Goal: Information Seeking & Learning: Learn about a topic

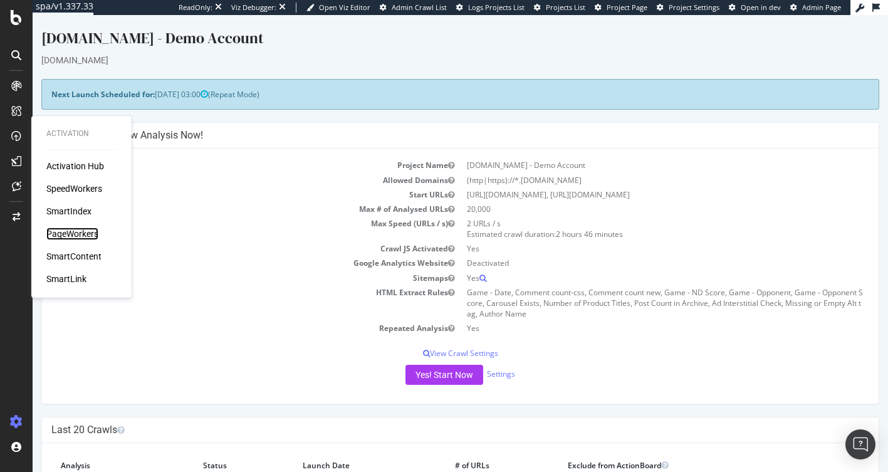
drag, startPoint x: 76, startPoint y: 229, endPoint x: 106, endPoint y: 240, distance: 31.3
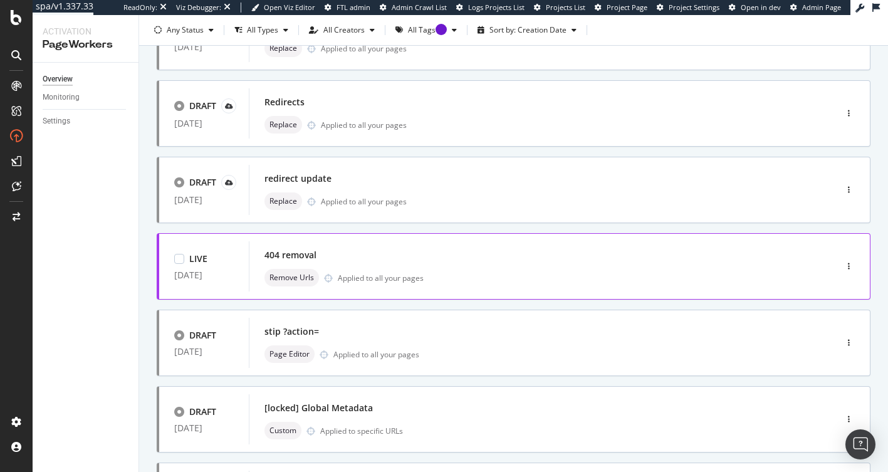
scroll to position [188, 0]
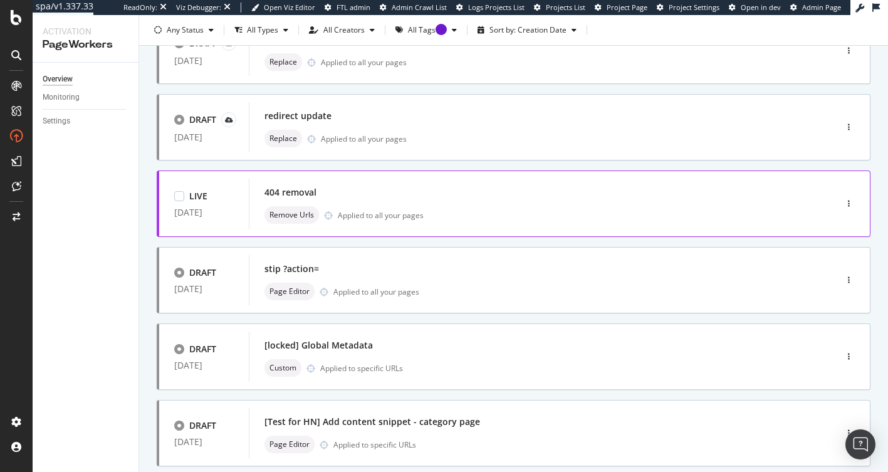
click at [527, 192] on div "404 removal" at bounding box center [524, 193] width 518 height 18
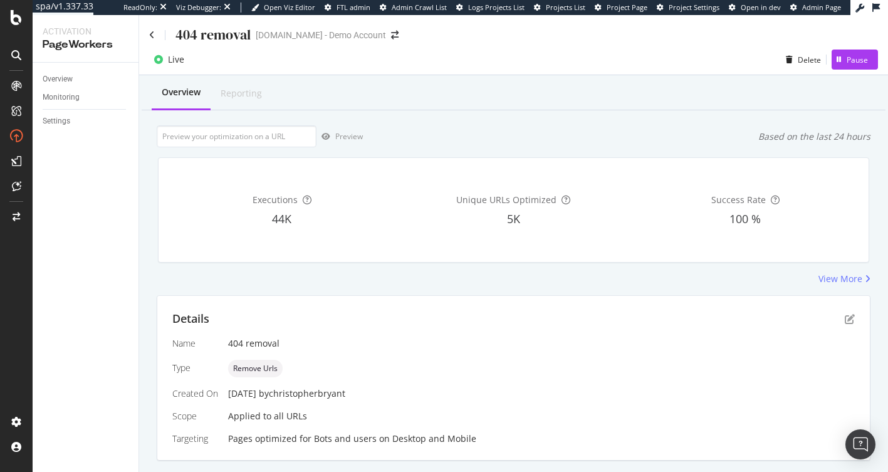
scroll to position [170, 0]
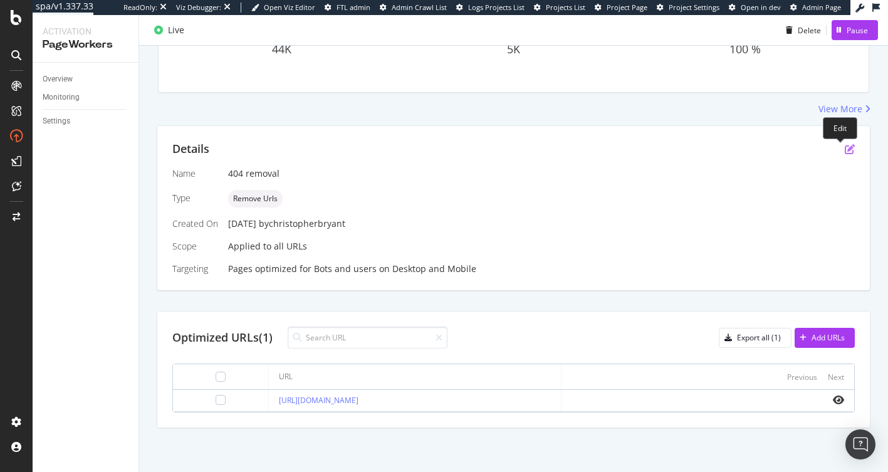
click at [845, 147] on icon "pen-to-square" at bounding box center [850, 149] width 10 height 10
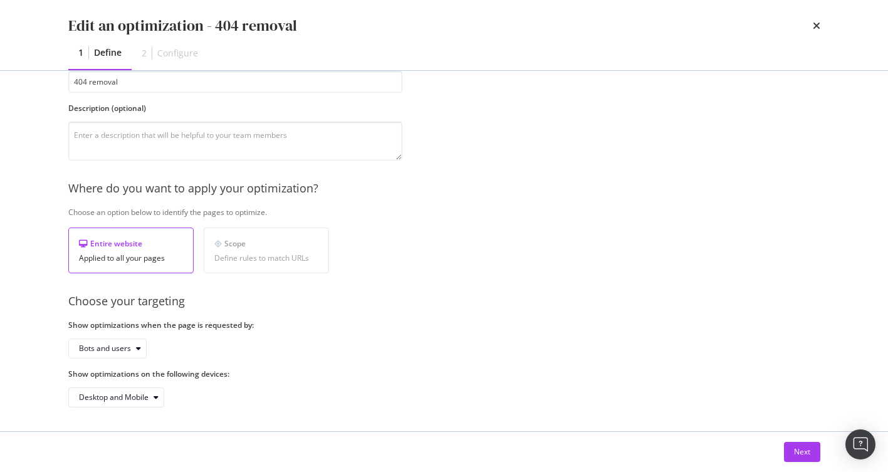
scroll to position [87, 0]
click at [800, 441] on div "Next" at bounding box center [444, 452] width 802 height 40
click at [797, 451] on div "Next" at bounding box center [802, 451] width 16 height 11
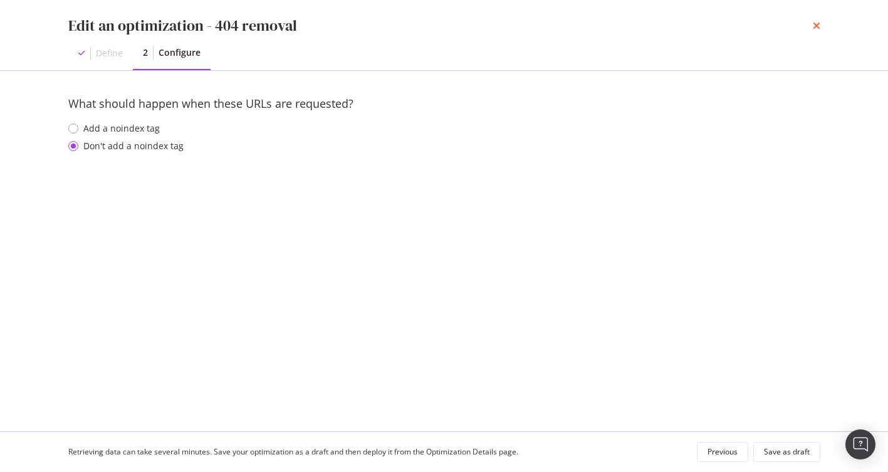
click at [817, 27] on icon "times" at bounding box center [817, 26] width 8 height 10
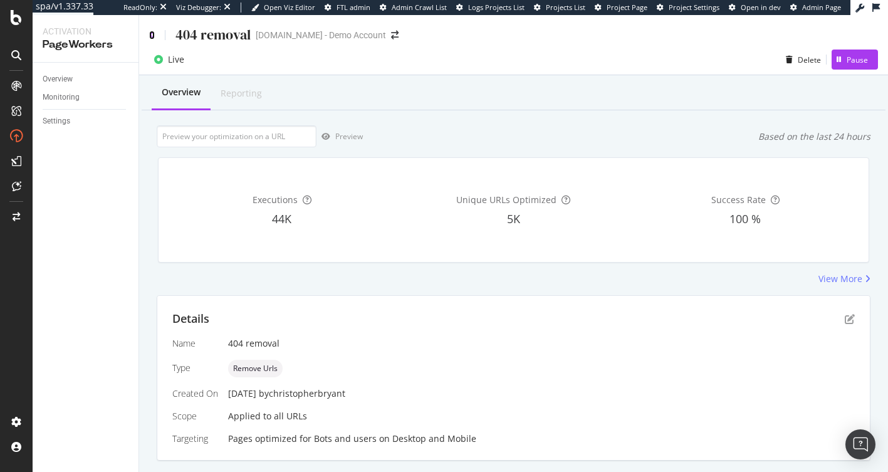
click at [153, 38] on icon at bounding box center [152, 35] width 6 height 9
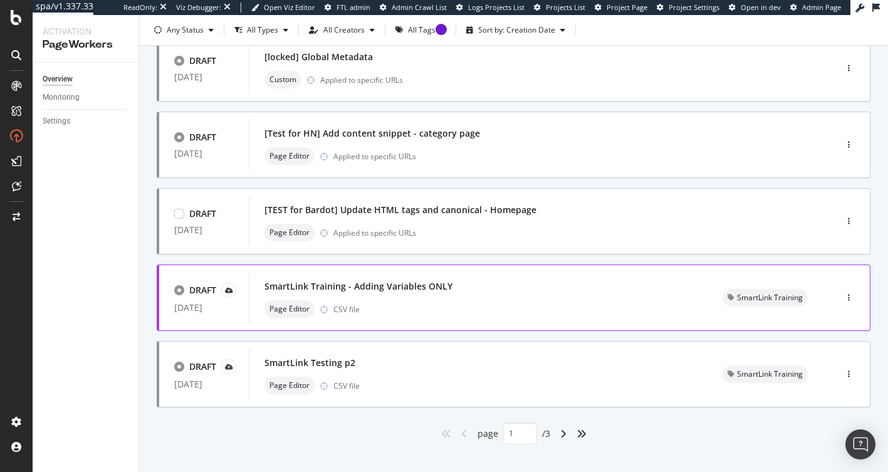
scroll to position [493, 0]
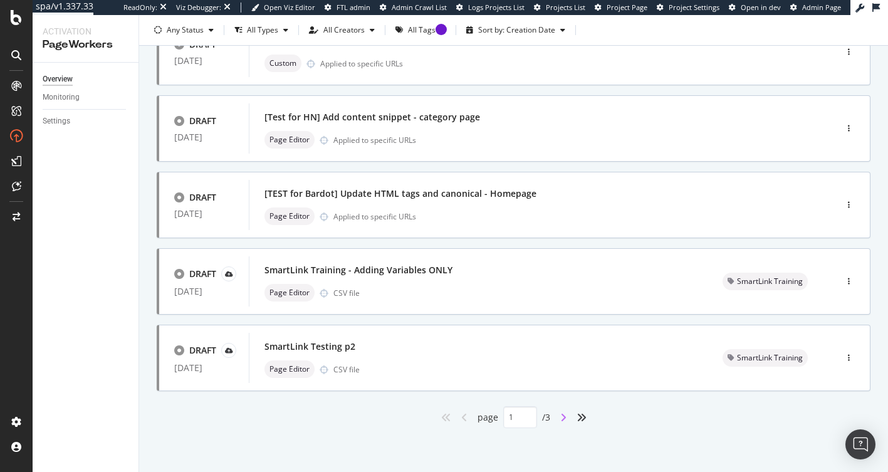
click at [560, 421] on icon "angle-right" at bounding box center [563, 417] width 6 height 10
type input "2"
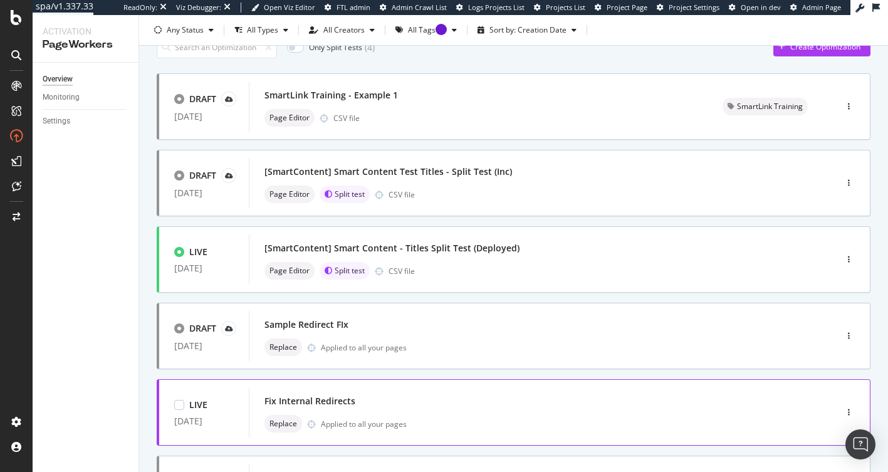
scroll to position [0, 0]
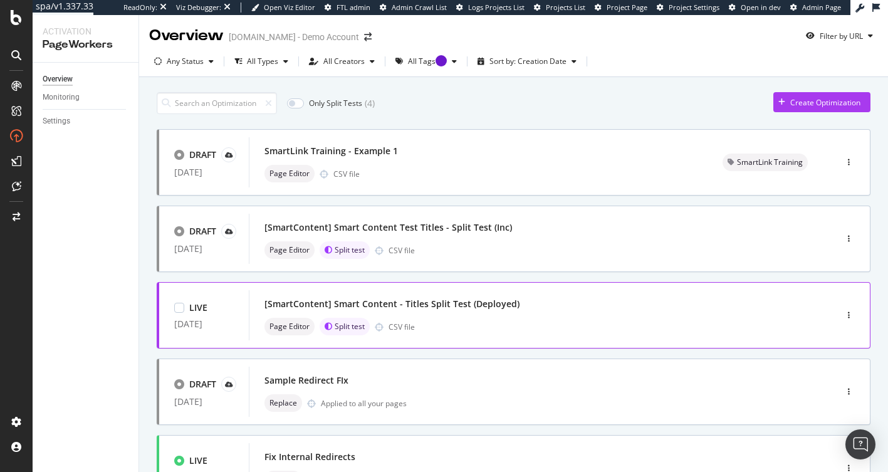
click at [436, 305] on div "[SmartContent] Smart Content - Titles Split Test (Deployed)" at bounding box center [392, 304] width 255 height 13
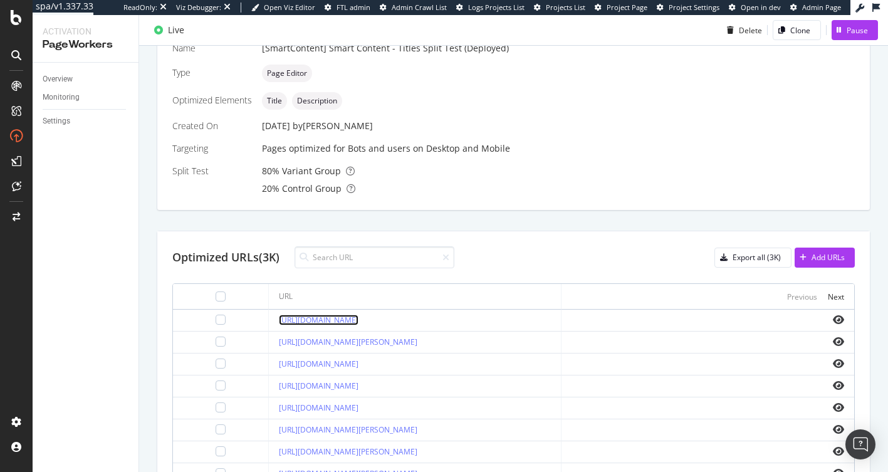
scroll to position [107, 0]
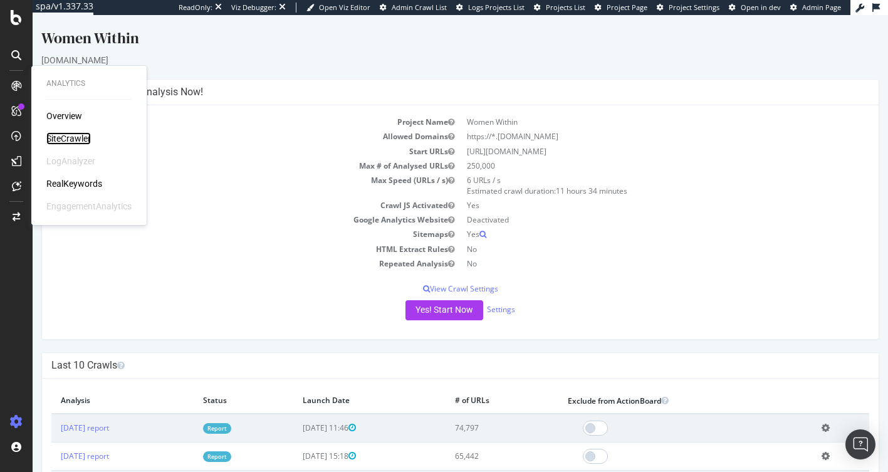
click at [57, 136] on div "SiteCrawler" at bounding box center [68, 138] width 45 height 13
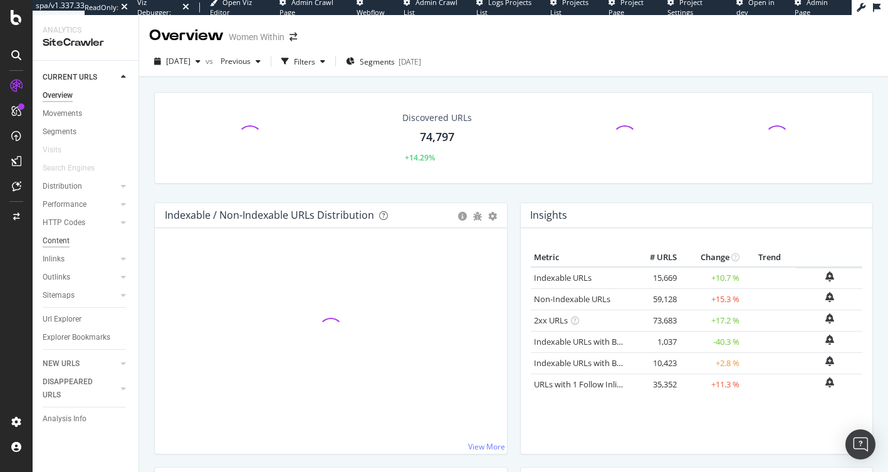
click at [51, 241] on div "Content" at bounding box center [56, 240] width 27 height 13
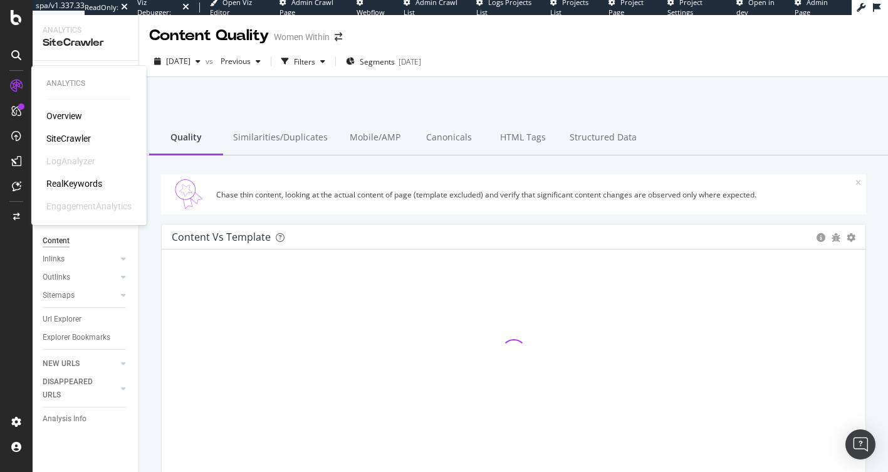
click at [93, 180] on div "RealKeywords" at bounding box center [74, 183] width 56 height 13
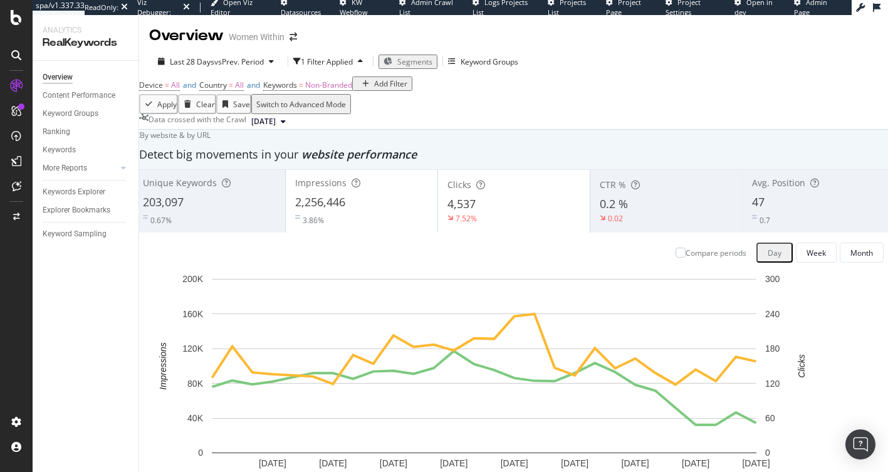
scroll to position [1128, 0]
click at [82, 190] on div "Keywords Explorer" at bounding box center [74, 192] width 63 height 13
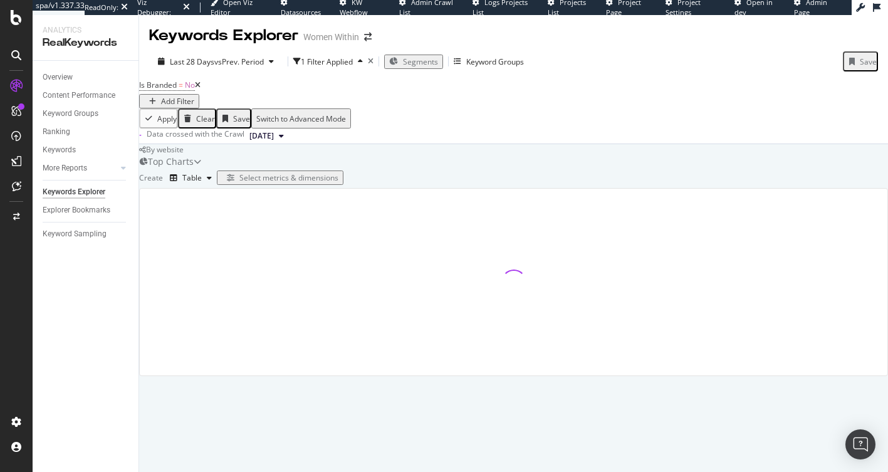
click at [194, 96] on div "Add Filter" at bounding box center [177, 101] width 33 height 11
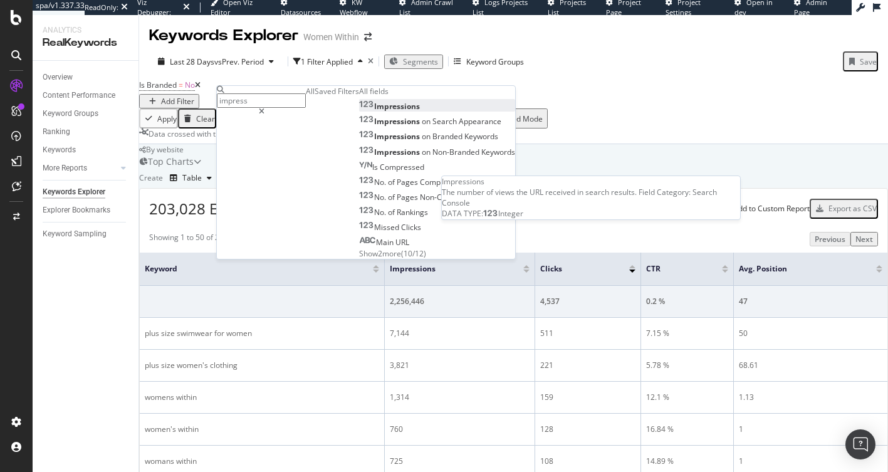
type input "impress"
click at [374, 112] on span "Impressions" at bounding box center [397, 106] width 46 height 11
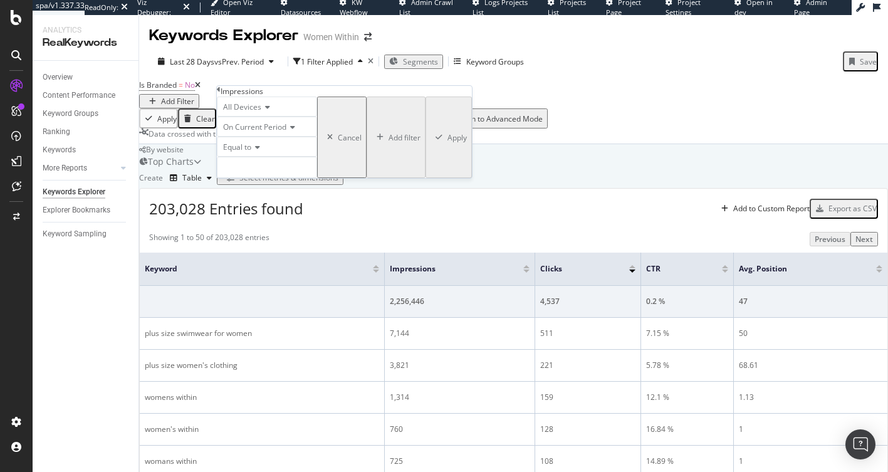
click at [263, 132] on span "On Current Period" at bounding box center [254, 127] width 63 height 11
click at [297, 186] on span "Diff. Between Period - Percentage" at bounding box center [259, 174] width 76 height 21
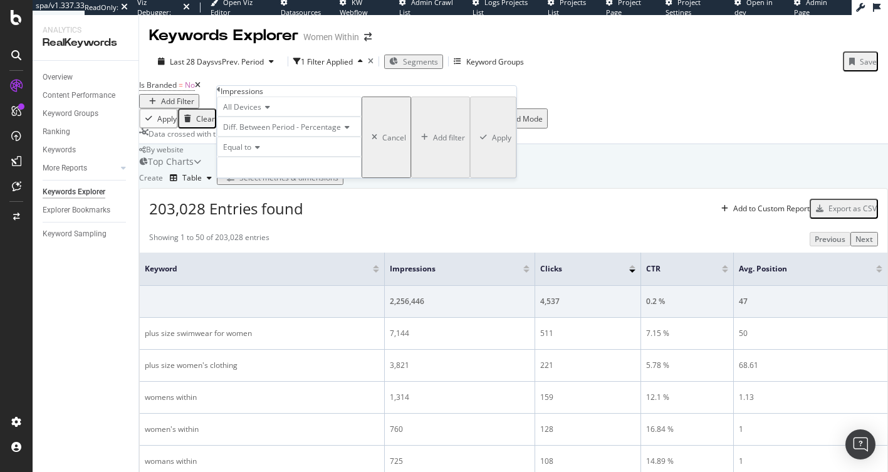
click at [241, 152] on span "Equal to" at bounding box center [237, 147] width 28 height 11
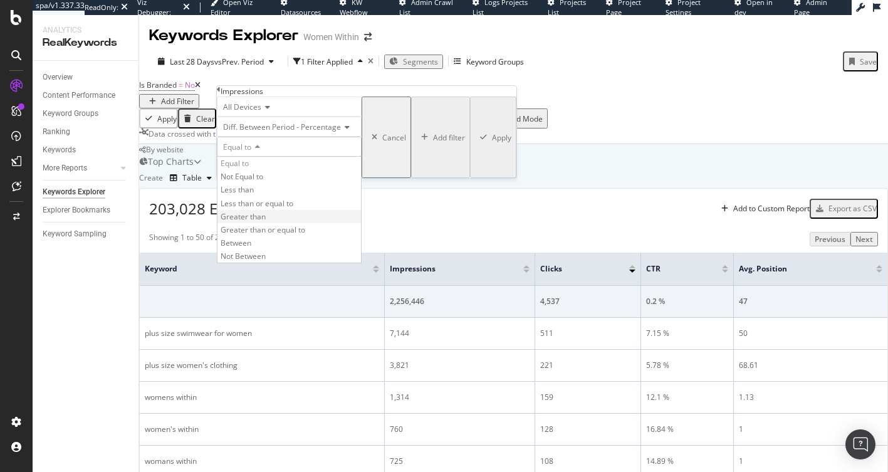
click at [280, 223] on div "Greater than" at bounding box center [290, 216] width 144 height 13
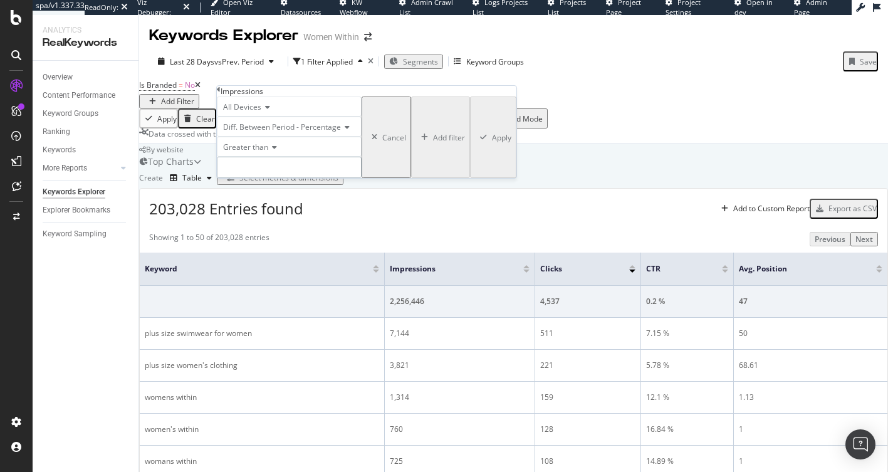
click at [262, 178] on input "number" at bounding box center [289, 167] width 145 height 21
type input "25"
click at [492, 143] on div "Apply" at bounding box center [501, 137] width 19 height 11
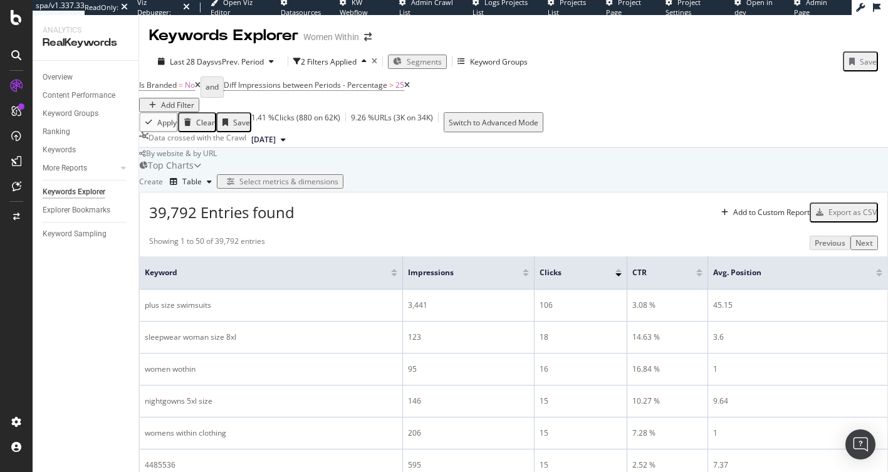
scroll to position [125, 0]
click at [529, 273] on div at bounding box center [526, 274] width 6 height 3
click at [339, 187] on div "Select metrics & dimensions" at bounding box center [288, 181] width 99 height 11
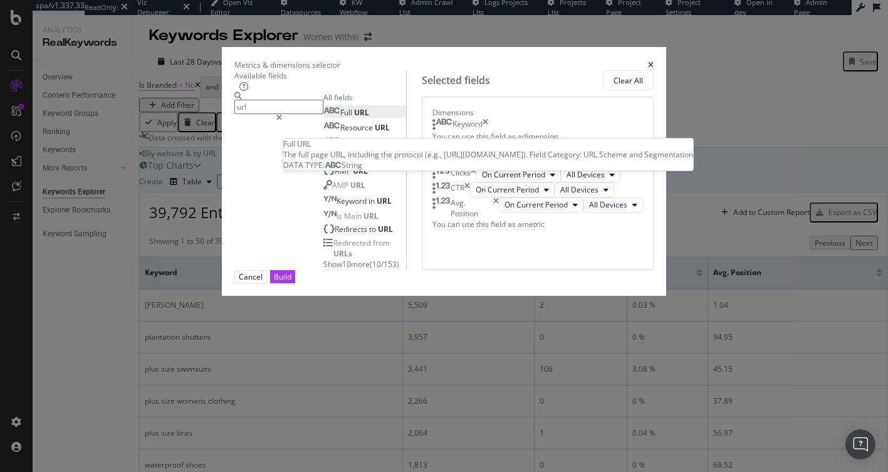
type input "url"
click at [323, 118] on div "Full URL" at bounding box center [346, 112] width 46 height 11
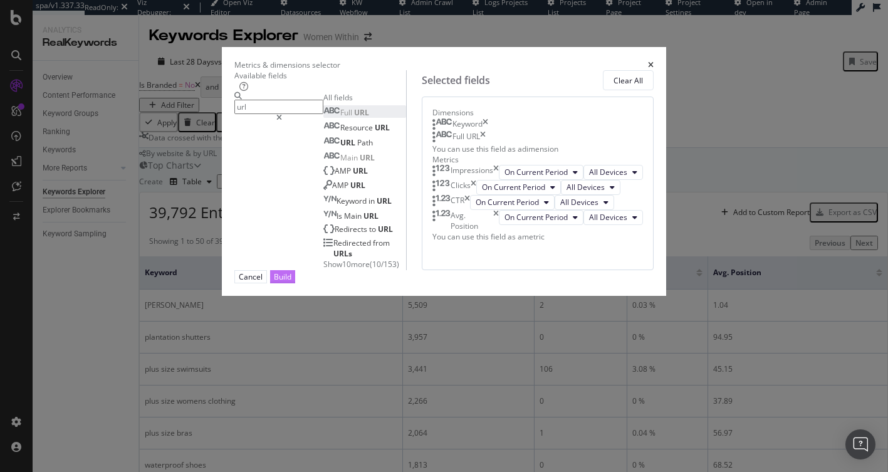
click at [291, 282] on div "Build" at bounding box center [283, 276] width 18 height 11
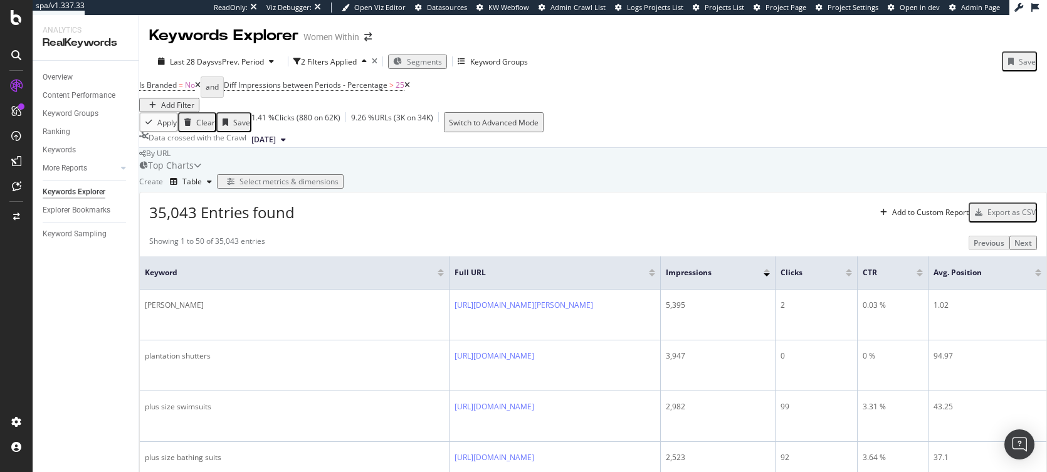
scroll to position [1785, 0]
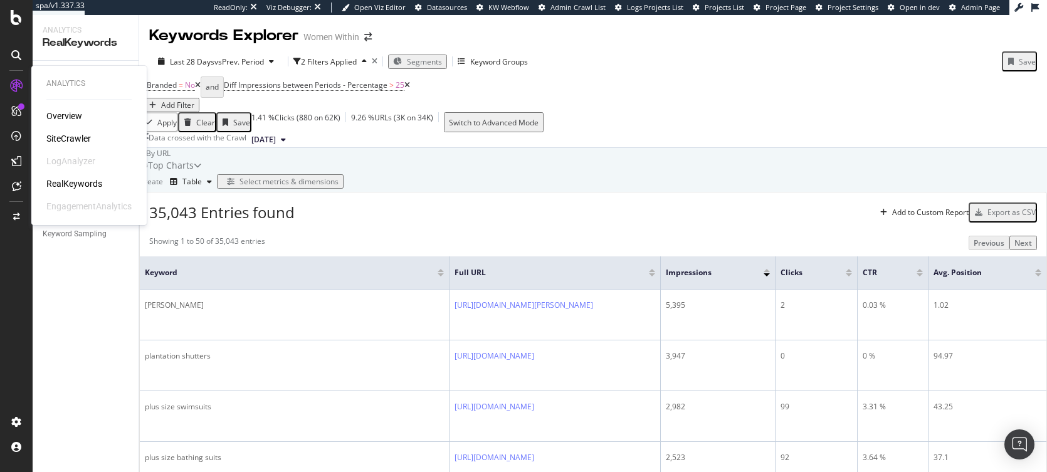
click at [65, 139] on div "SiteCrawler" at bounding box center [68, 138] width 45 height 13
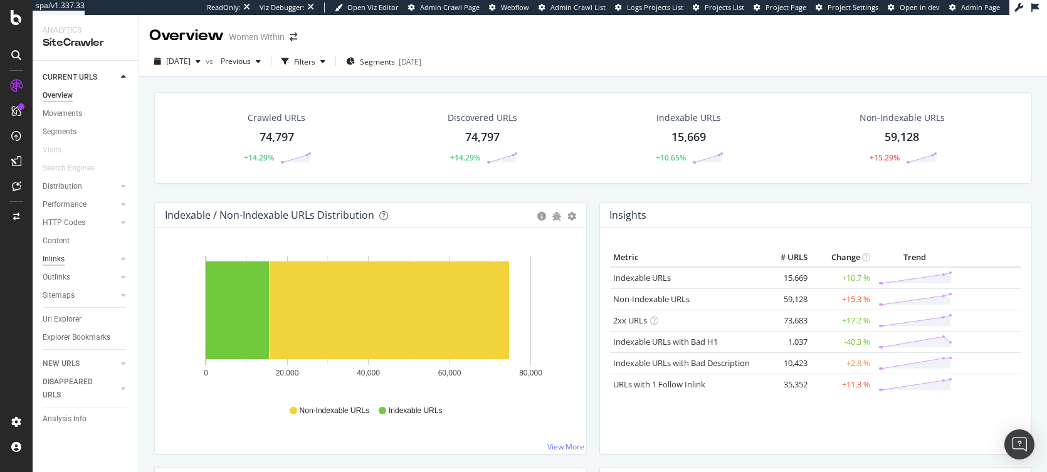
click at [52, 258] on div "Inlinks" at bounding box center [54, 259] width 22 height 13
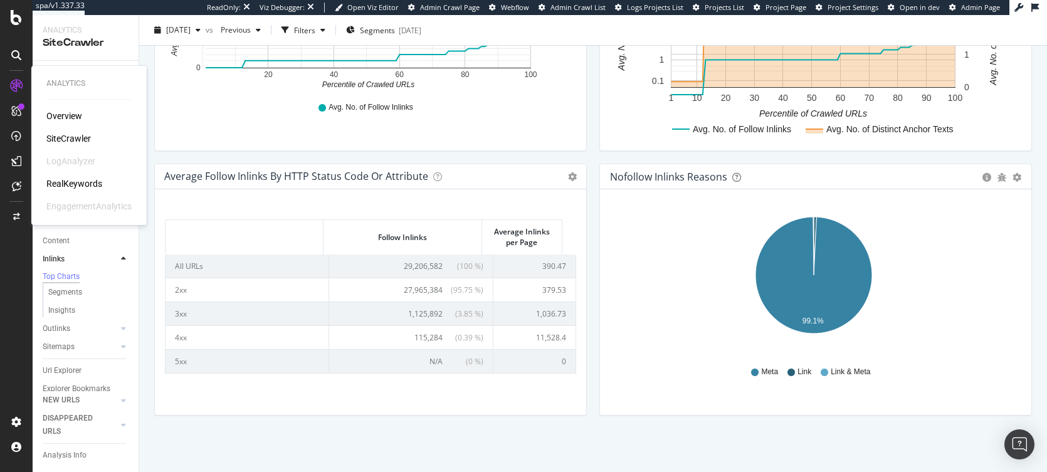
click at [58, 186] on div "RealKeywords" at bounding box center [74, 183] width 56 height 13
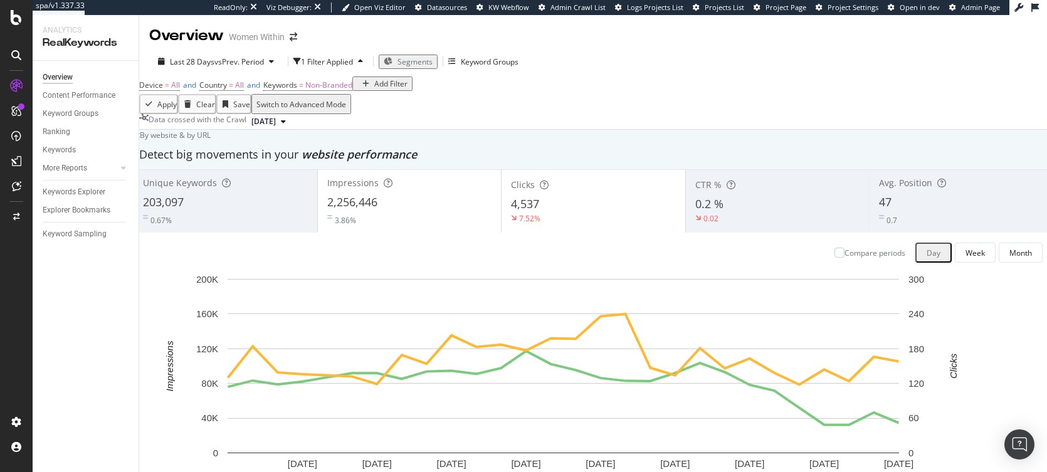
scroll to position [1191, 0]
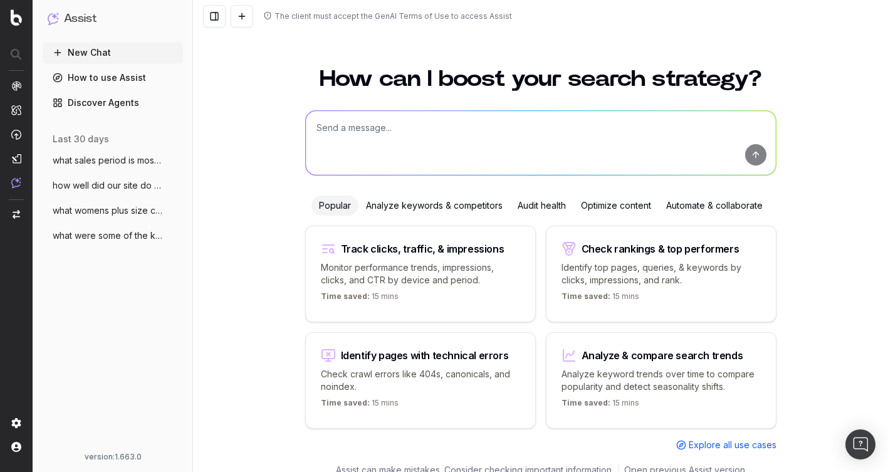
scroll to position [14, 0]
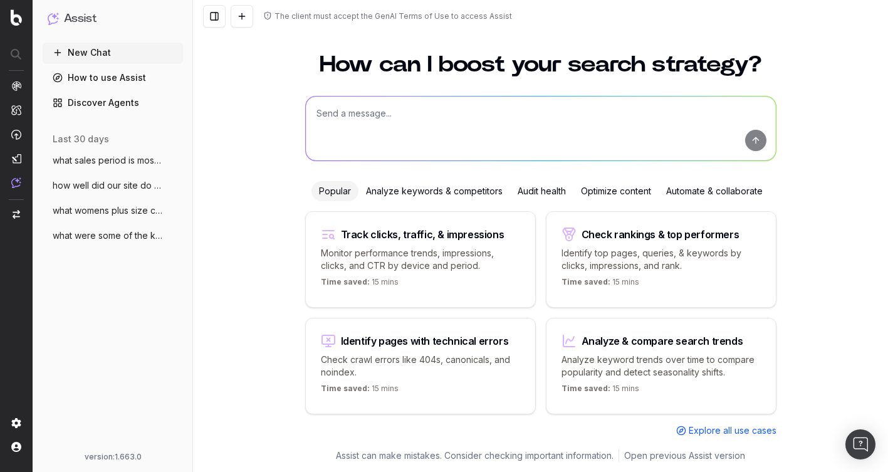
click at [106, 185] on span "how well did our site do for labor day s" at bounding box center [108, 185] width 110 height 13
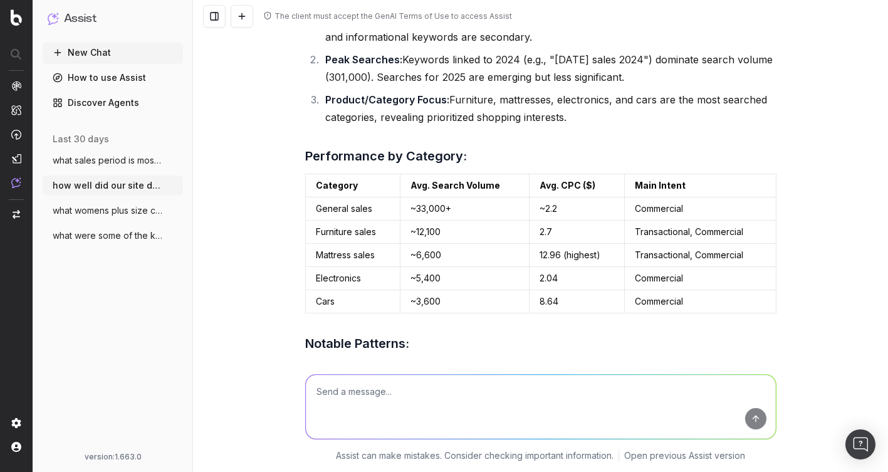
scroll to position [488, 0]
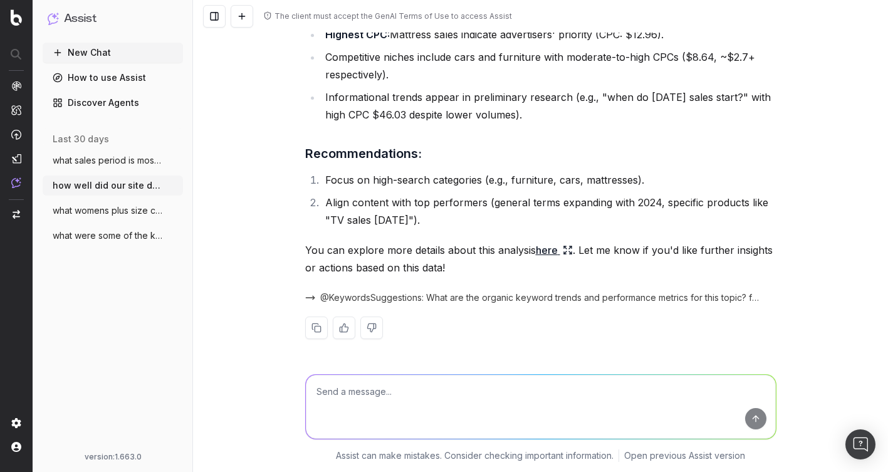
click at [107, 240] on span "what were some of the keyterms and searc" at bounding box center [108, 235] width 110 height 13
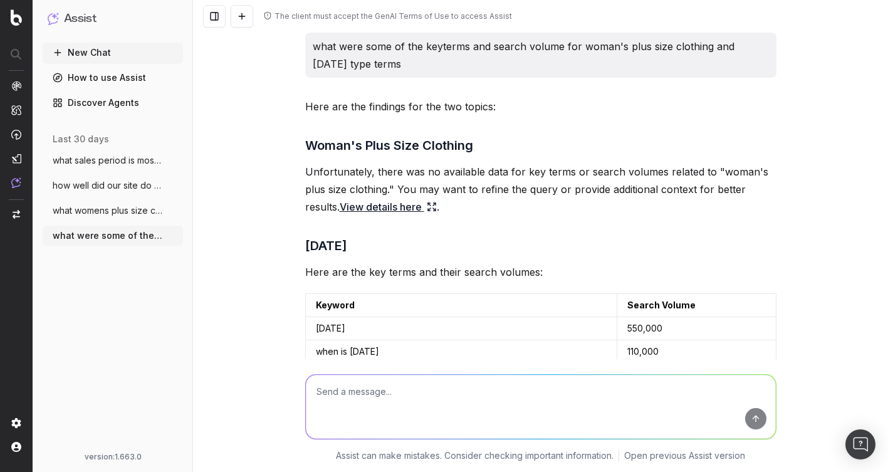
click at [94, 158] on span "what sales period is most popular for sh" at bounding box center [108, 160] width 110 height 13
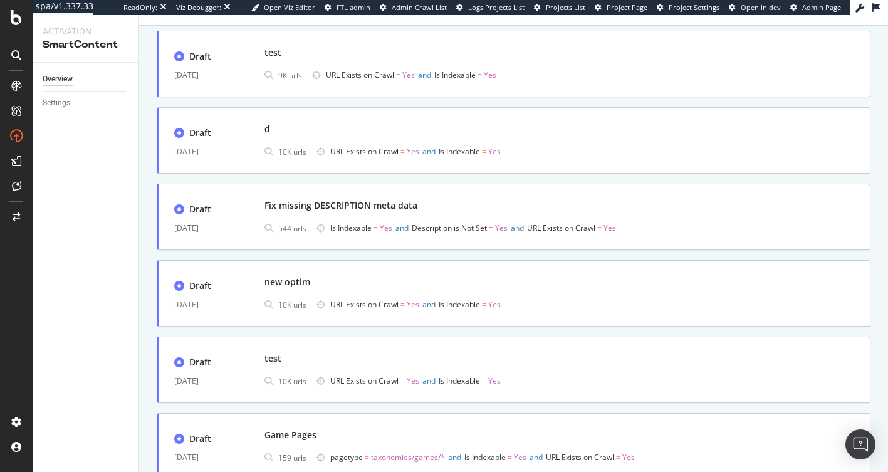
scroll to position [376, 0]
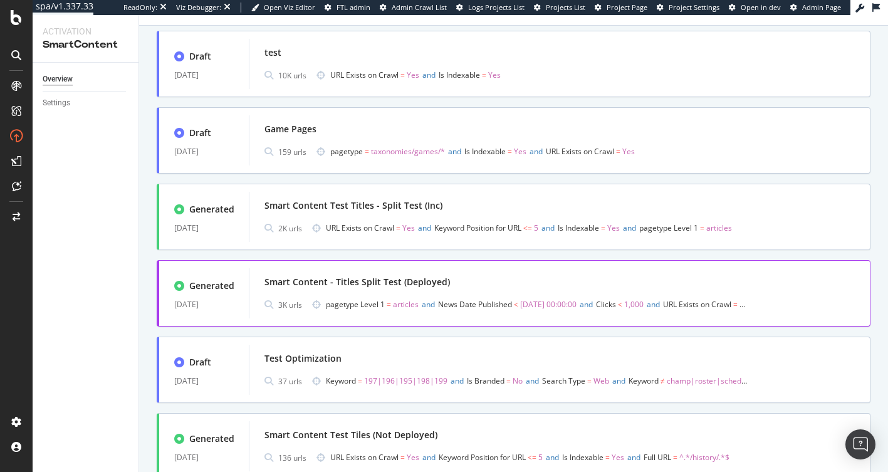
click at [444, 278] on div "Smart Content - Titles Split Test (Deployed)" at bounding box center [358, 282] width 186 height 13
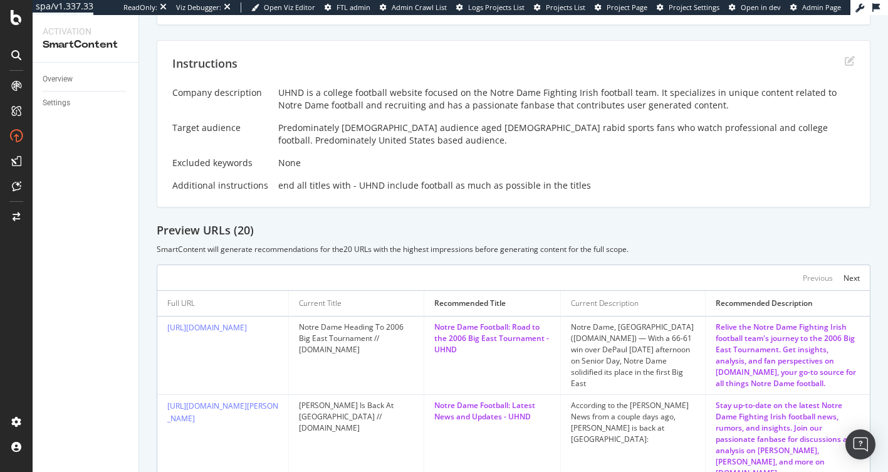
scroll to position [376, 0]
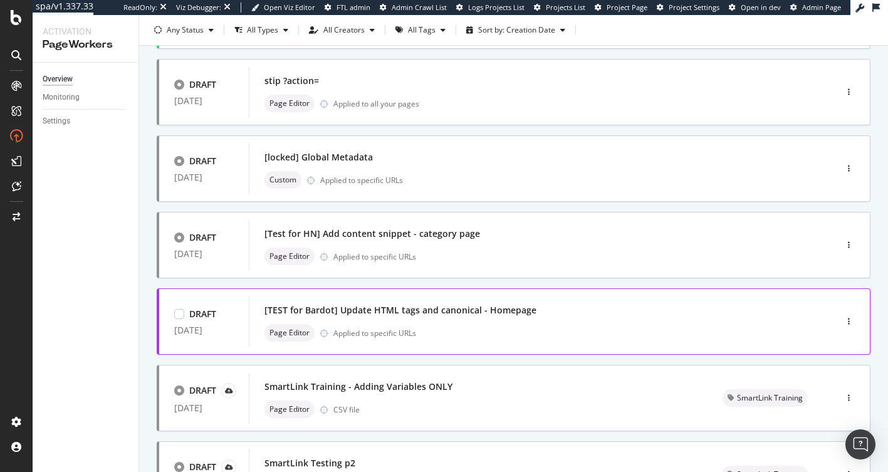
scroll to position [493, 0]
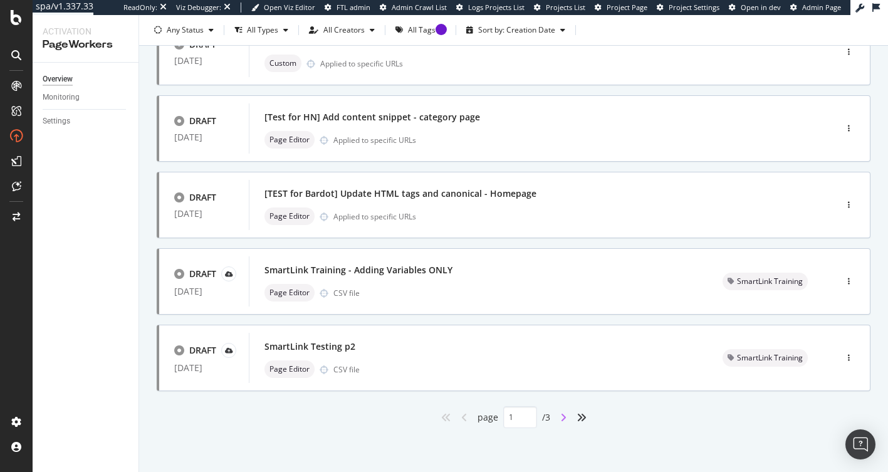
click at [560, 422] on icon "angle-right" at bounding box center [563, 417] width 6 height 10
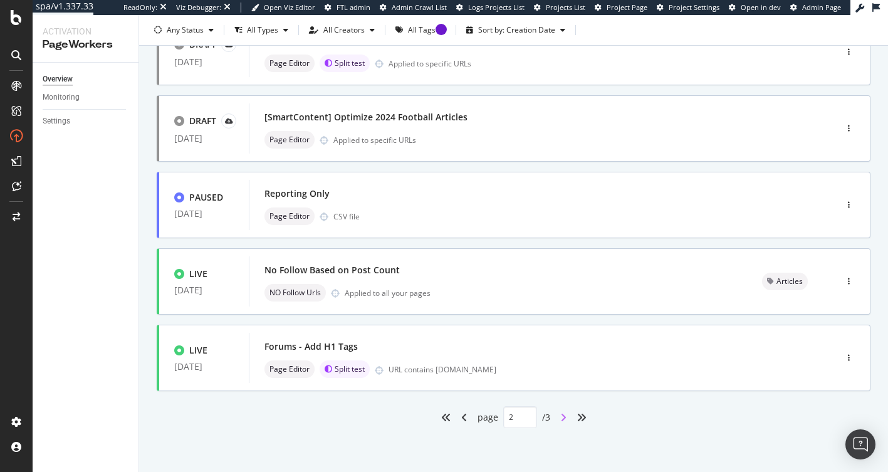
type input "2"
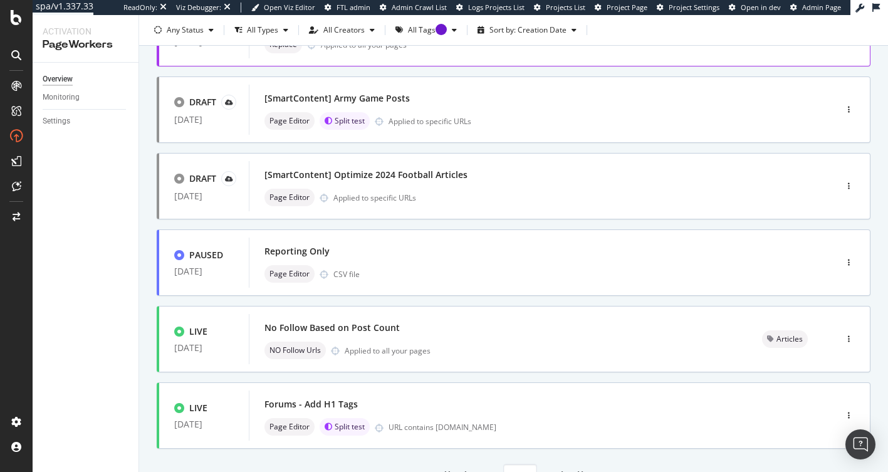
scroll to position [439, 0]
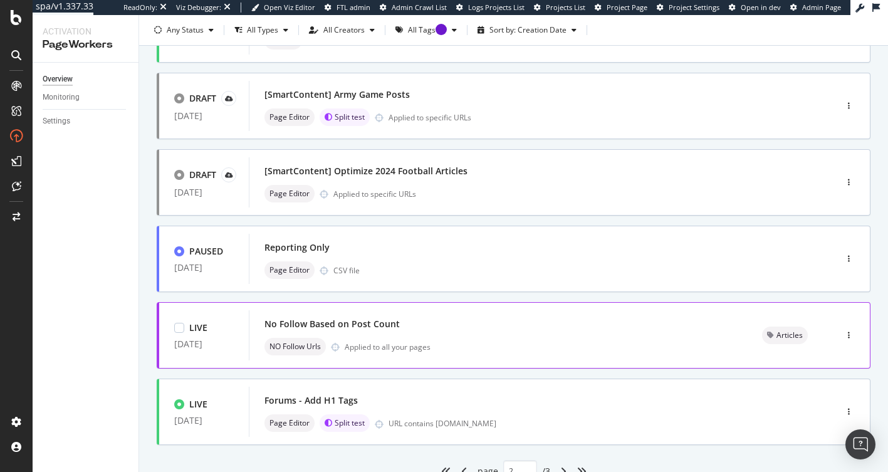
click at [443, 323] on div "No Follow Based on Post Count" at bounding box center [499, 324] width 468 height 18
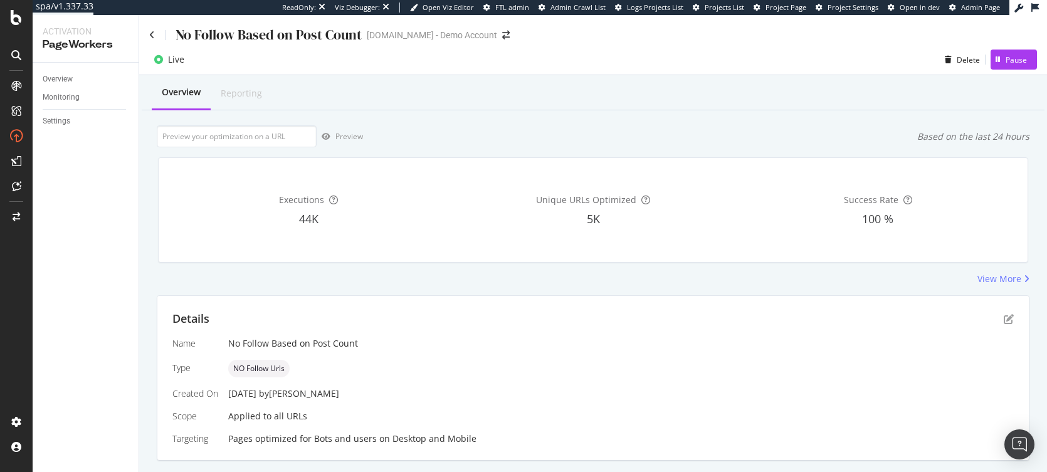
click at [101, 348] on div "Overview Monitoring Settings" at bounding box center [86, 267] width 106 height 409
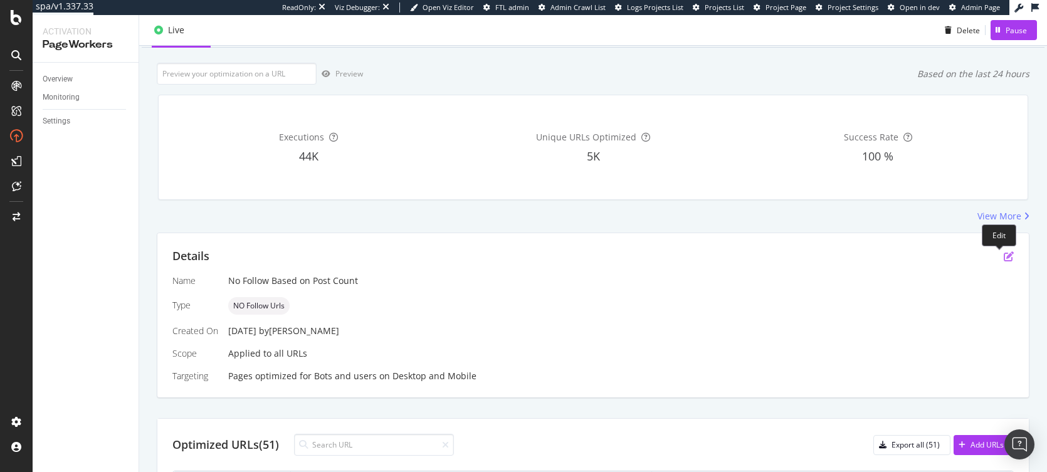
click at [888, 258] on icon "pen-to-square" at bounding box center [1009, 256] width 10 height 10
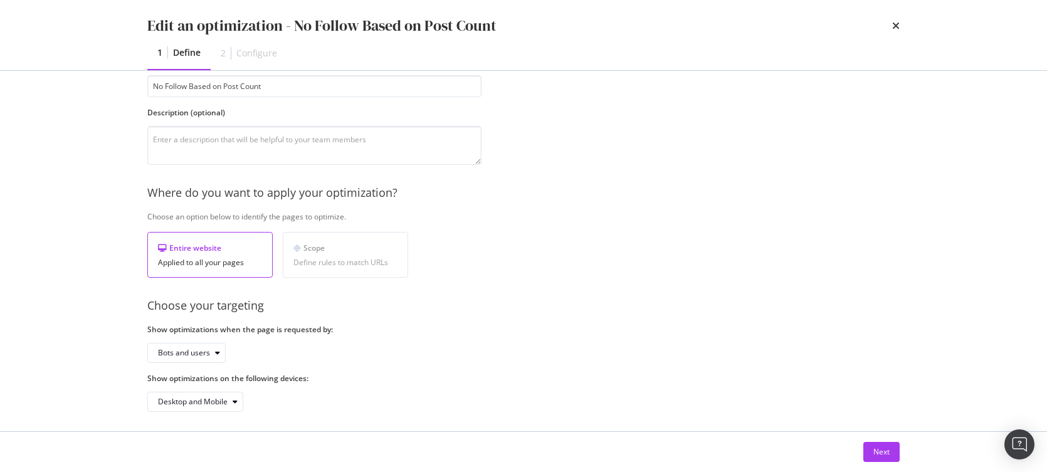
scroll to position [87, 0]
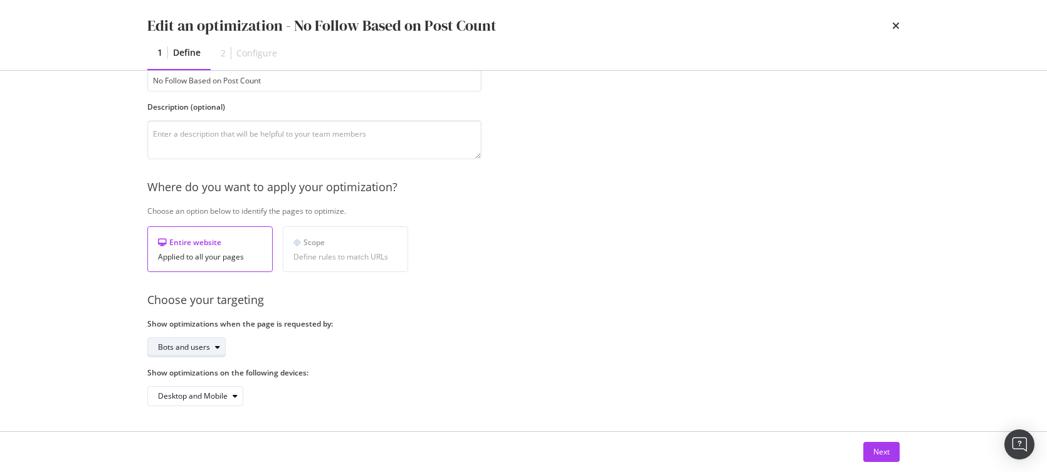
click at [211, 346] on div "modal" at bounding box center [217, 348] width 15 height 8
click at [263, 345] on div "Bots and users" at bounding box center [314, 347] width 334 height 20
click at [236, 394] on icon "modal" at bounding box center [235, 396] width 5 height 8
click at [286, 401] on div "Desktop and Mobile" at bounding box center [314, 396] width 334 height 20
click at [868, 451] on button "Next" at bounding box center [881, 452] width 36 height 20
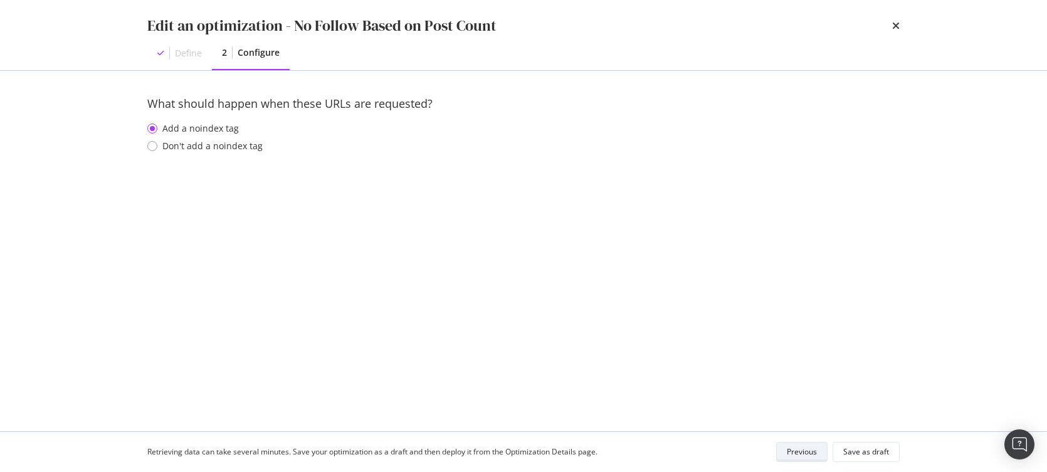
scroll to position [0, 0]
click at [888, 29] on icon "times" at bounding box center [896, 26] width 8 height 10
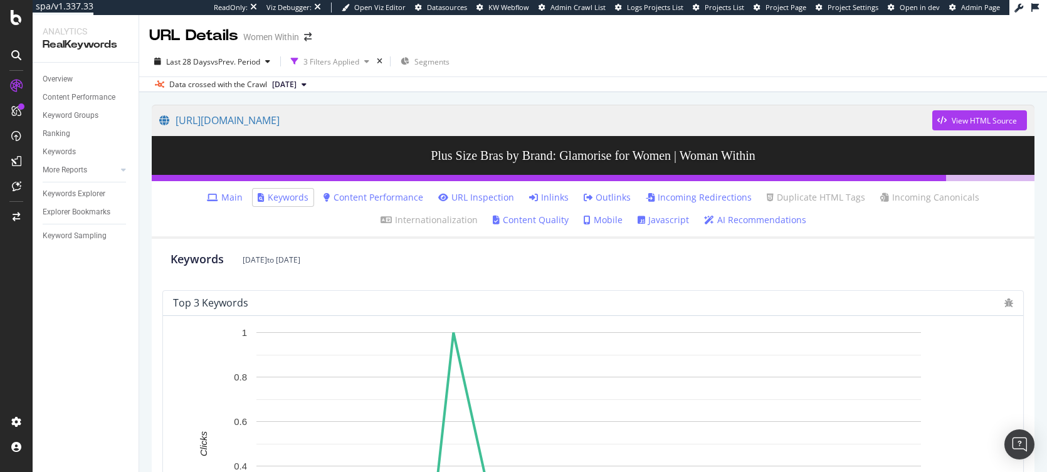
click at [360, 199] on link "Content Performance" at bounding box center [373, 197] width 100 height 13
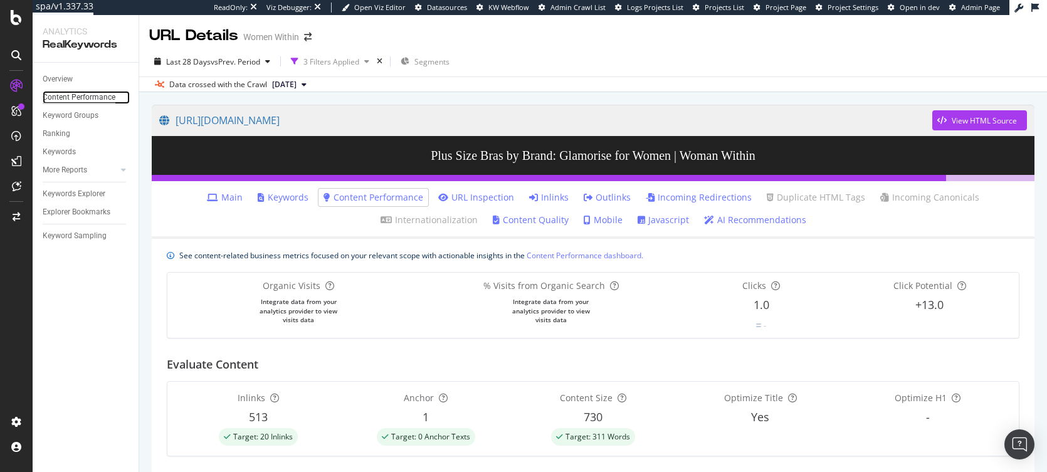
click at [73, 95] on div "Content Performance" at bounding box center [79, 97] width 73 height 13
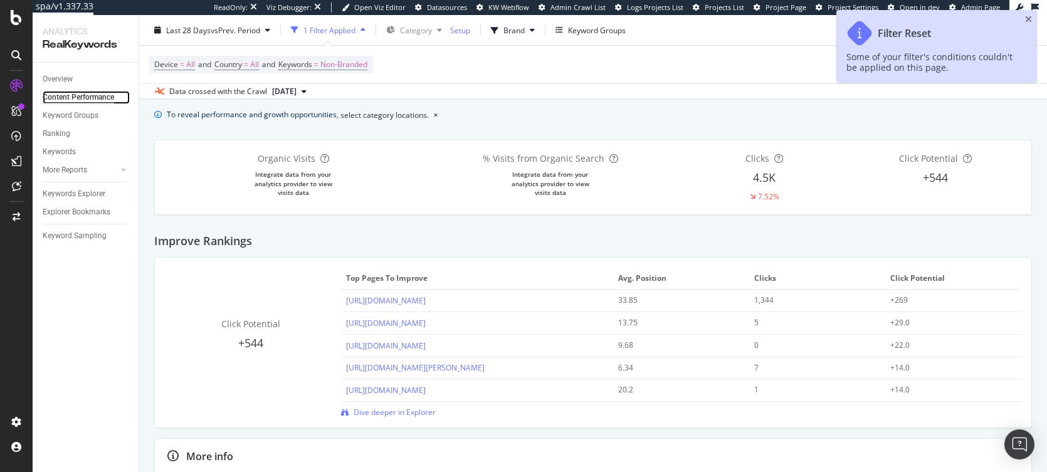
scroll to position [63, 0]
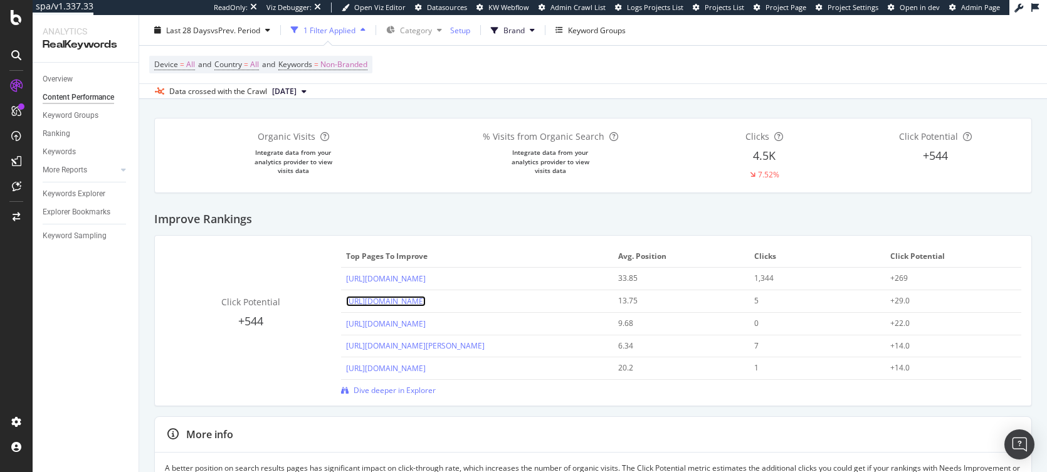
click at [426, 303] on link "https://www.womanwithin.com/w/featured/featured-brands/ellos/" at bounding box center [386, 301] width 80 height 11
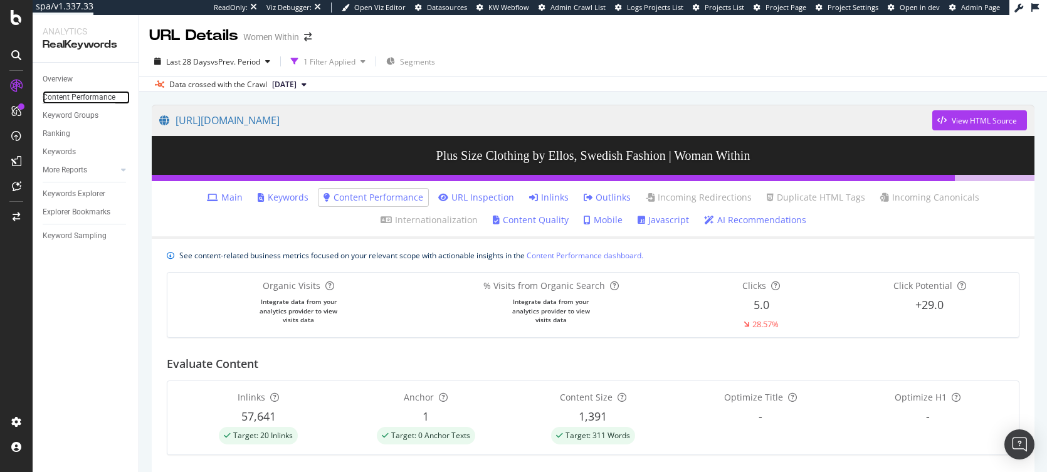
click at [81, 97] on div "Content Performance" at bounding box center [79, 97] width 73 height 13
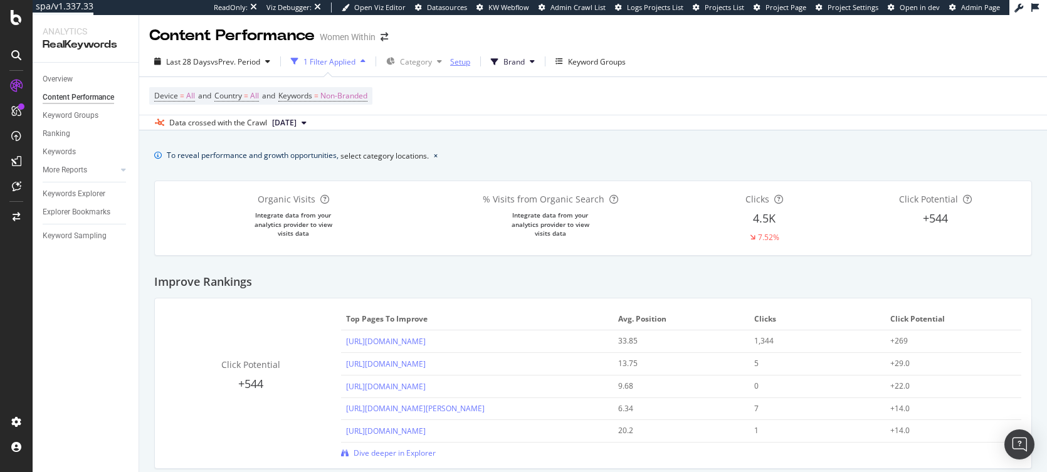
click at [455, 63] on div "Setup" at bounding box center [460, 61] width 20 height 11
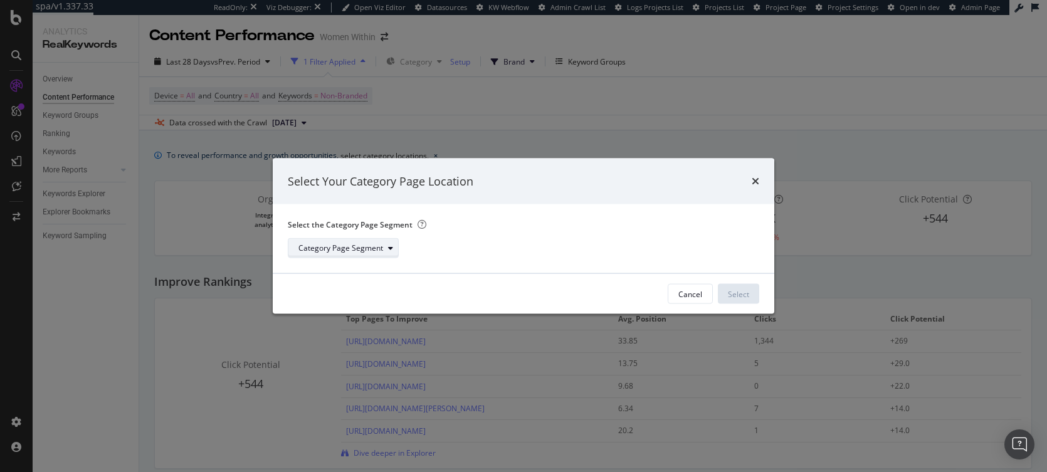
click at [364, 251] on div "Category Page Segment" at bounding box center [340, 248] width 85 height 8
click at [337, 263] on div "pagetype" at bounding box center [323, 269] width 61 height 16
drag, startPoint x: 736, startPoint y: 295, endPoint x: 375, endPoint y: 261, distance: 362.0
click at [736, 294] on div "Select" at bounding box center [738, 293] width 21 height 11
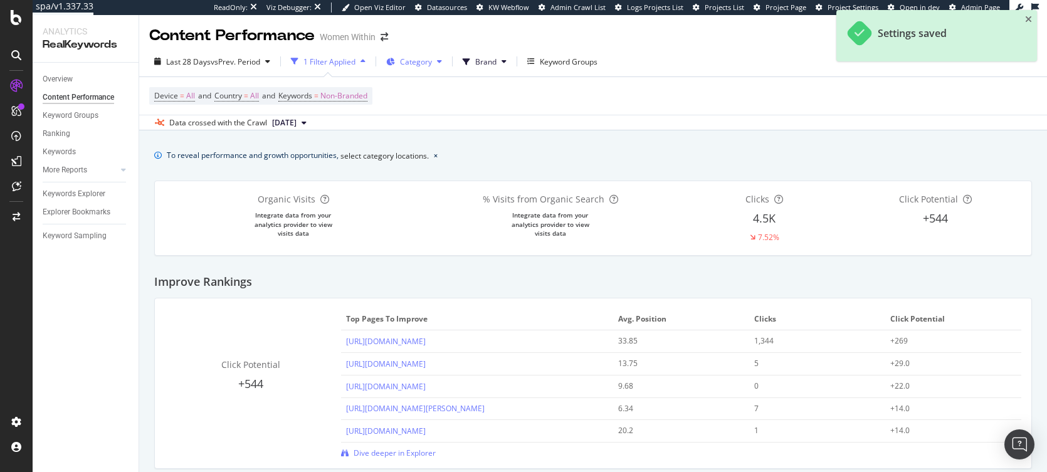
click at [431, 65] on span "Category" at bounding box center [416, 61] width 32 height 11
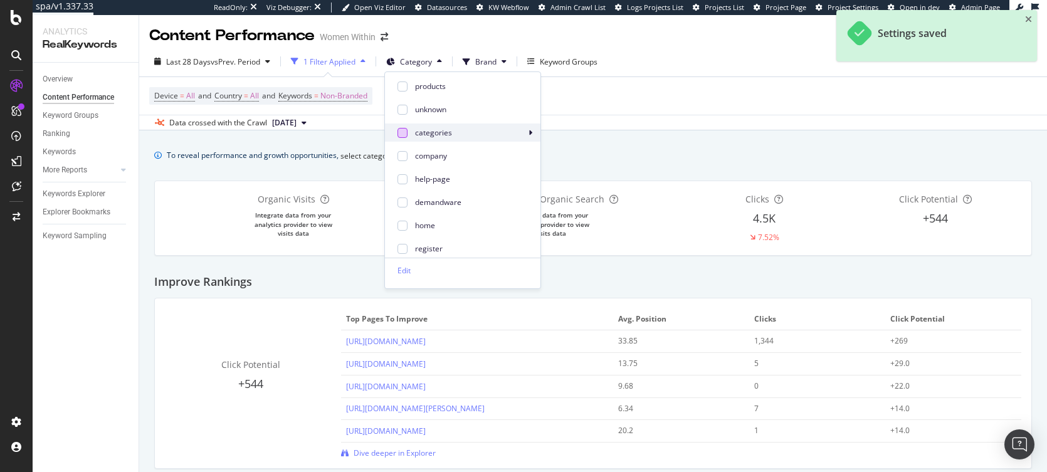
click at [402, 134] on div at bounding box center [402, 133] width 10 height 10
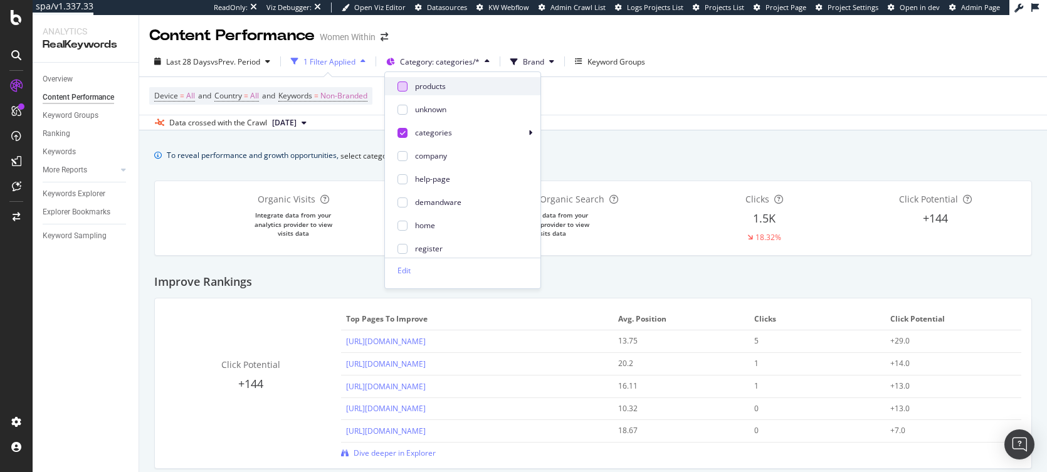
drag, startPoint x: 400, startPoint y: 134, endPoint x: 398, endPoint y: 81, distance: 53.3
click at [400, 134] on icon at bounding box center [403, 133] width 6 height 6
click at [398, 81] on div at bounding box center [402, 86] width 10 height 10
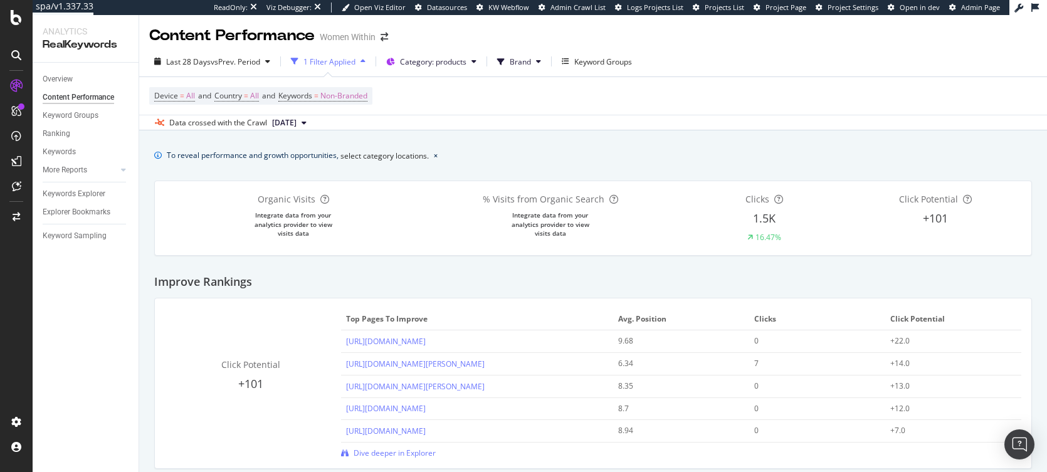
click at [601, 155] on div "To reveal performance and growth opportunities, select category locations." at bounding box center [593, 155] width 878 height 20
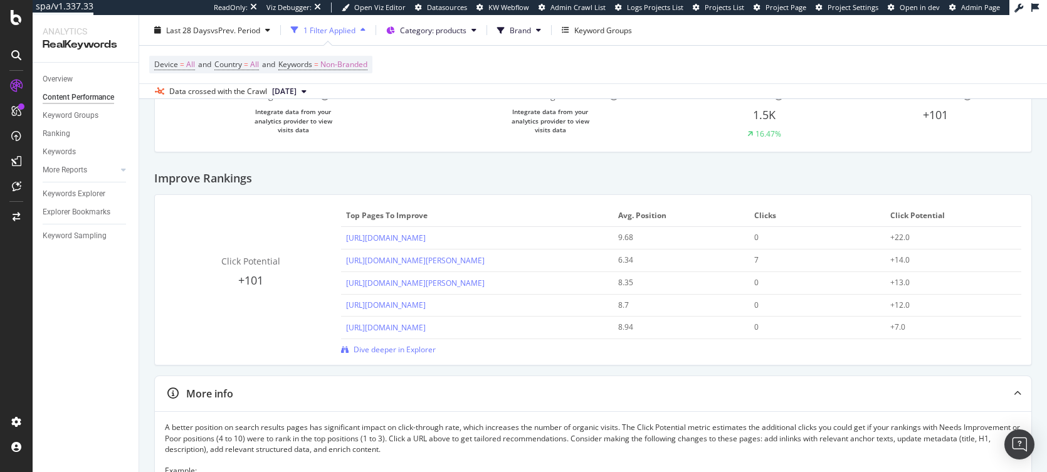
scroll to position [125, 0]
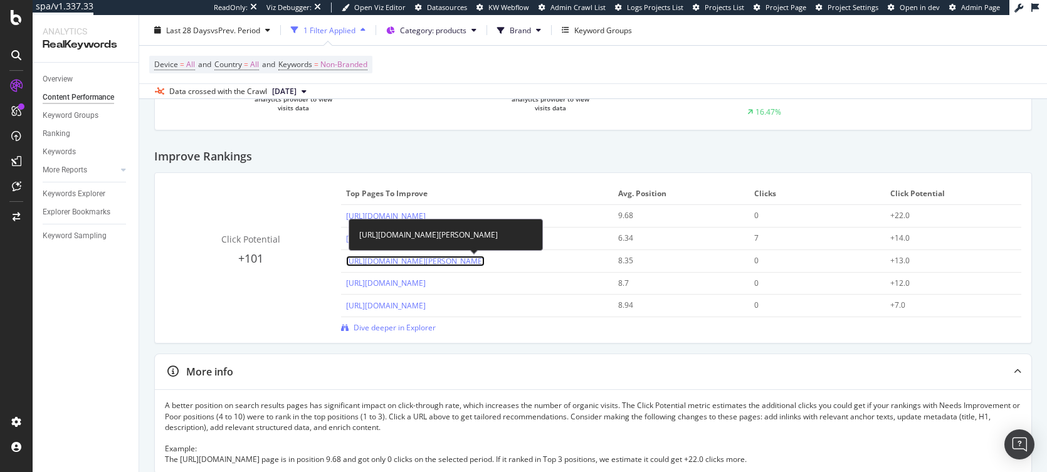
click at [377, 265] on link "https://www.womanwithin.com/products/lillian-embroidered-cocktail-dress/6107916…" at bounding box center [415, 261] width 139 height 11
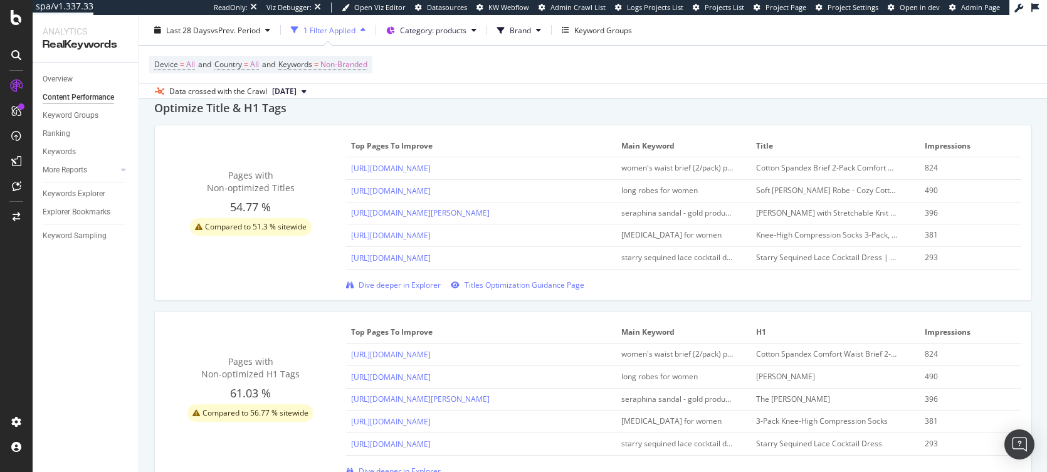
scroll to position [502, 0]
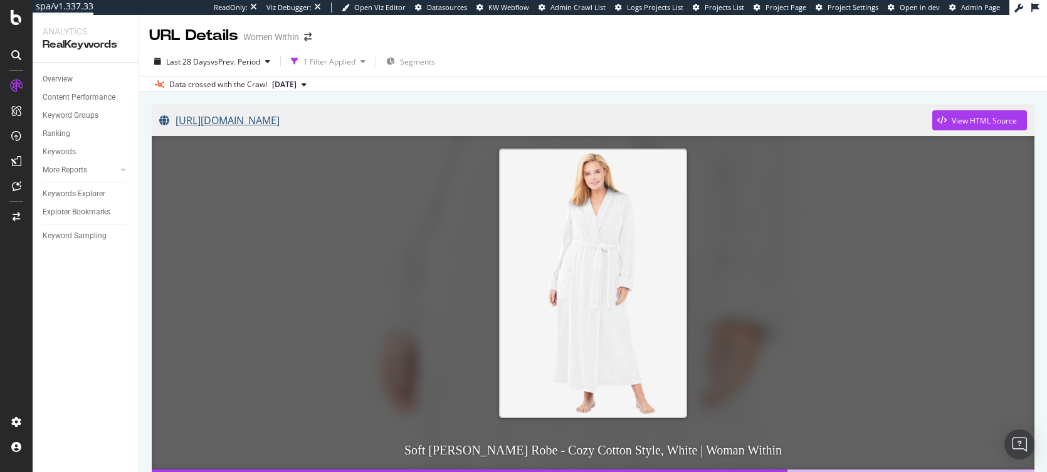
click at [387, 121] on link "[URL][DOMAIN_NAME]" at bounding box center [545, 120] width 773 height 31
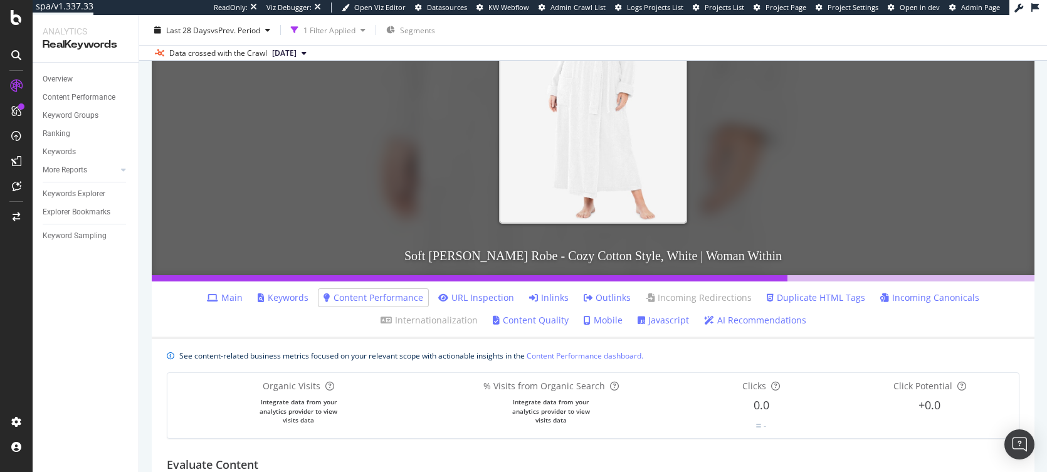
scroll to position [95, 0]
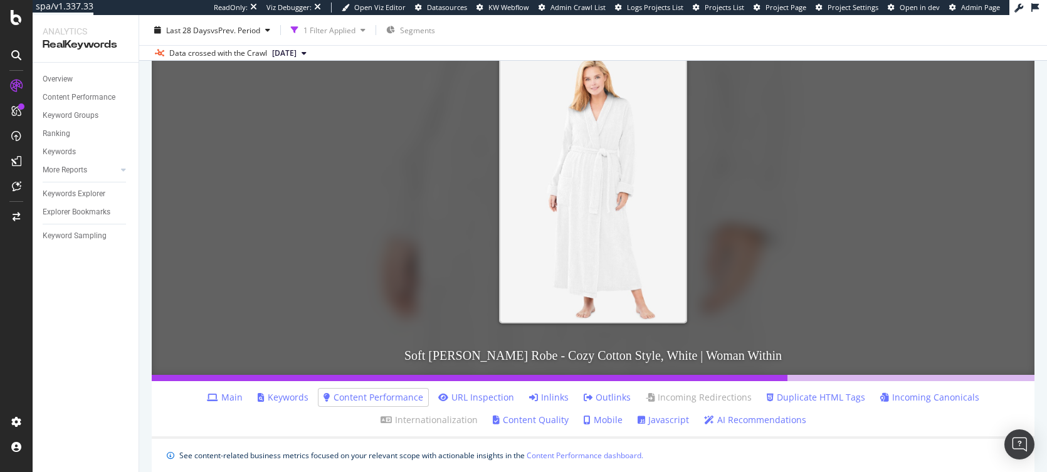
drag, startPoint x: 288, startPoint y: 397, endPoint x: 302, endPoint y: 394, distance: 14.9
click at [288, 397] on link "Keywords" at bounding box center [283, 397] width 51 height 13
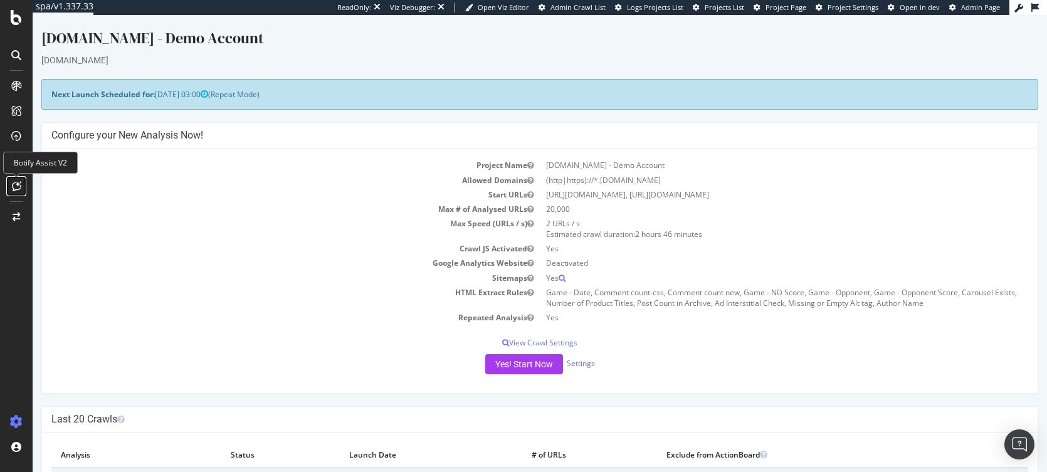
click at [13, 189] on icon at bounding box center [16, 186] width 9 height 10
click at [27, 162] on div "Botify Assist V2" at bounding box center [40, 163] width 75 height 22
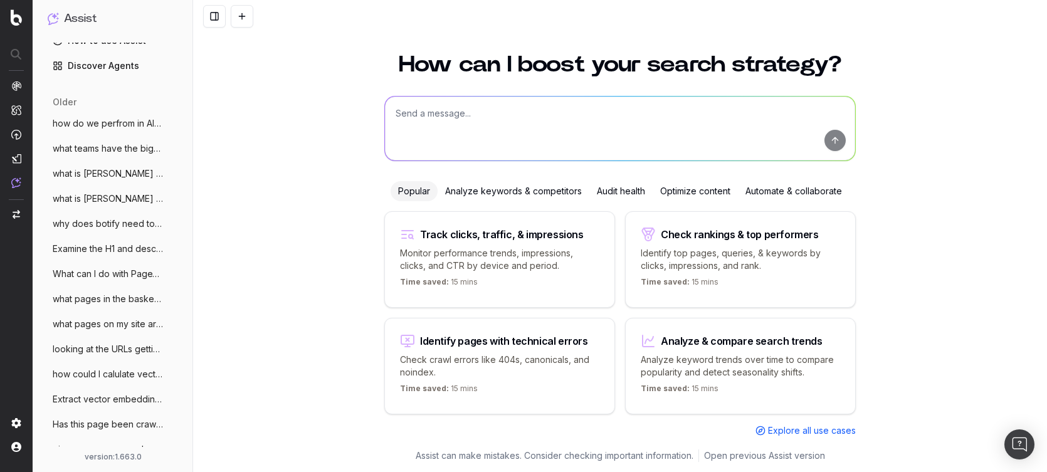
scroll to position [63, 0]
click at [100, 248] on span "What can I do with PageWorkers to ensure" at bounding box center [108, 248] width 110 height 13
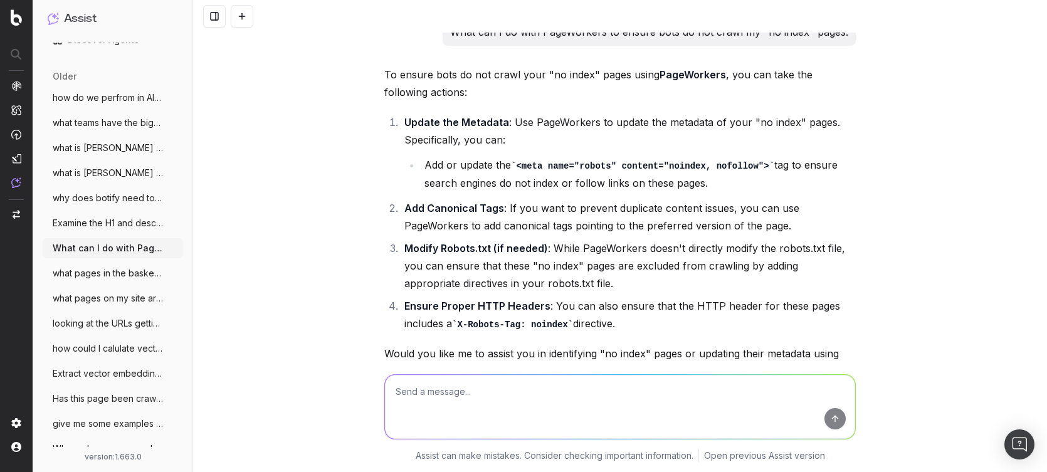
scroll to position [1741, 0]
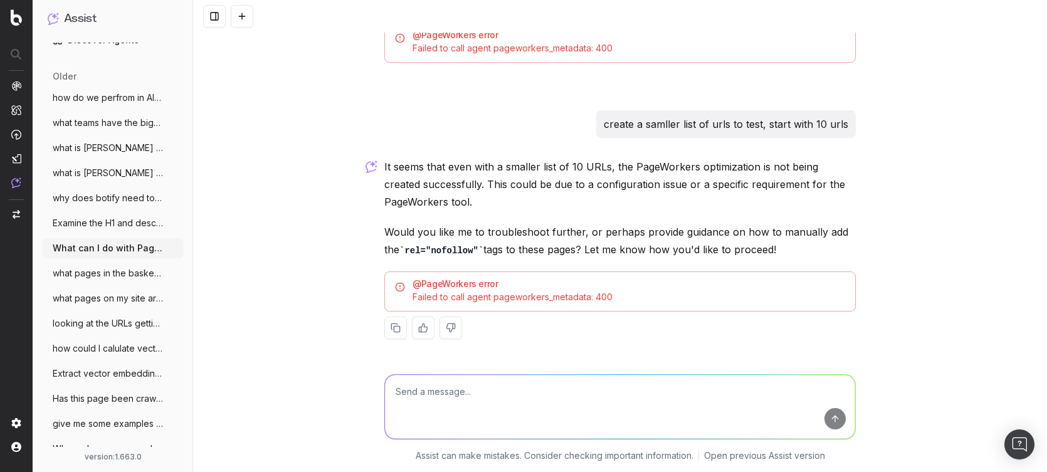
click at [98, 271] on span "what pages in the basketball subfolder a" at bounding box center [108, 273] width 110 height 13
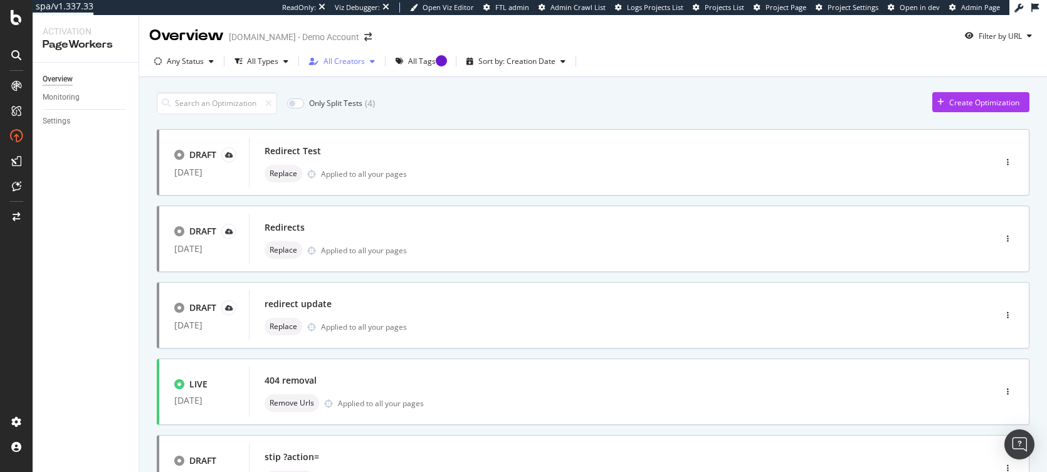
click at [362, 59] on div "All Creators" at bounding box center [343, 62] width 41 height 8
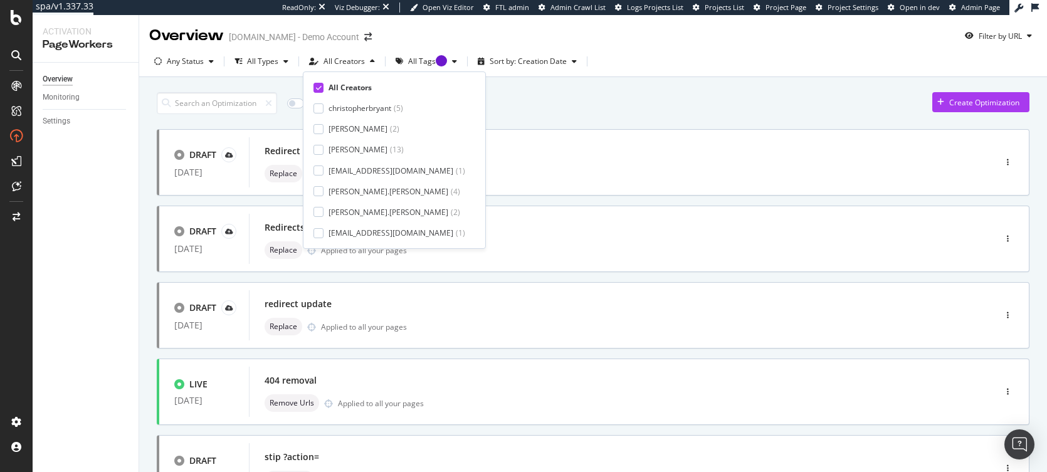
click at [496, 107] on div "Only Split Tests ( 4 ) Create Optimization" at bounding box center [593, 103] width 873 height 22
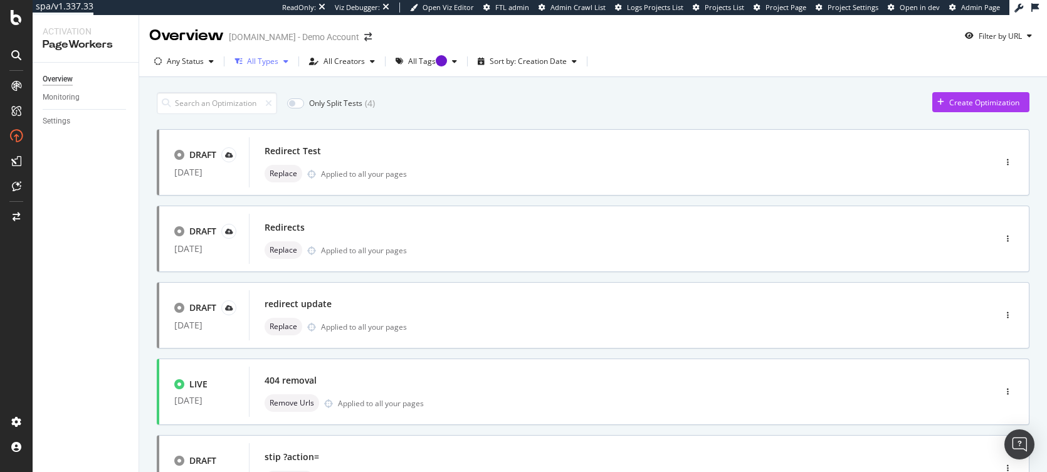
click at [275, 65] on div "All Types" at bounding box center [262, 62] width 31 height 8
click at [466, 100] on div "Only Split Tests ( 4 ) Create Optimization" at bounding box center [593, 103] width 873 height 22
click at [943, 108] on div "Create Optimization" at bounding box center [975, 102] width 87 height 19
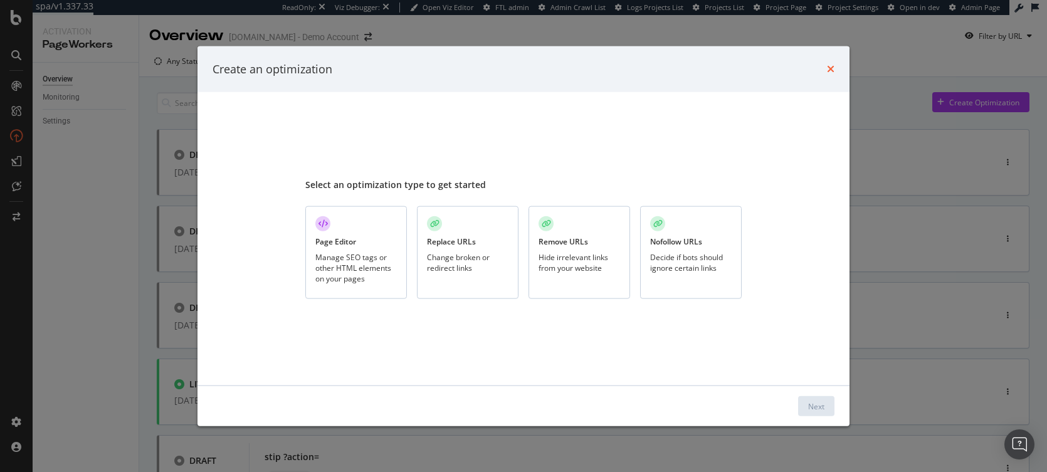
click at [829, 73] on icon "times" at bounding box center [831, 69] width 8 height 10
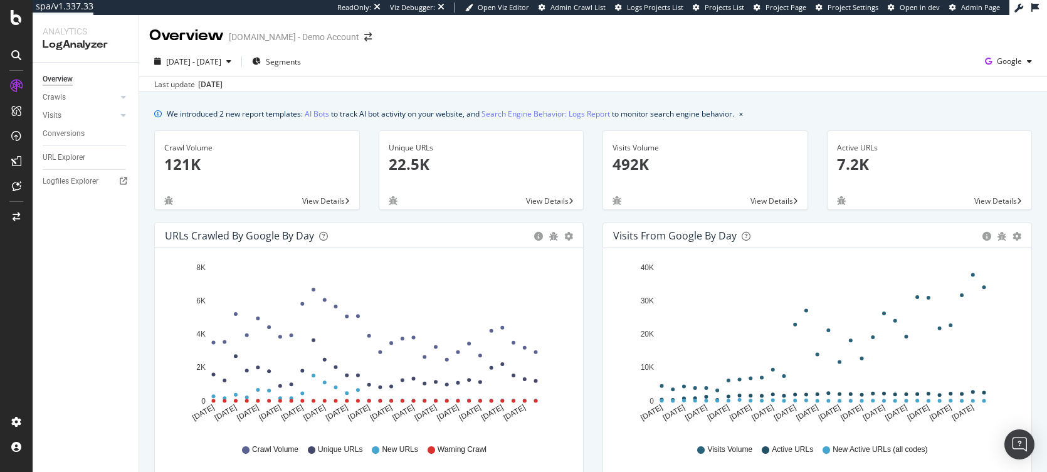
scroll to position [63, 0]
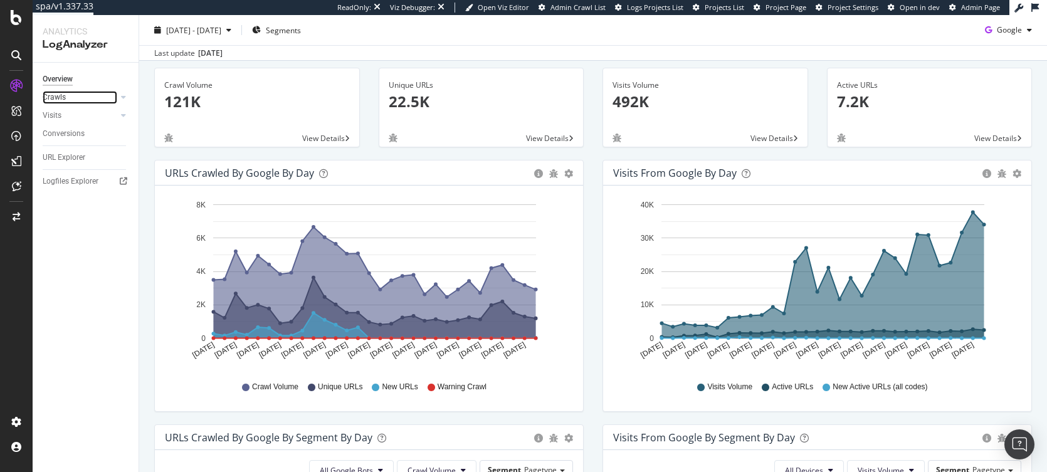
click at [81, 98] on link "Crawls" at bounding box center [80, 97] width 75 height 13
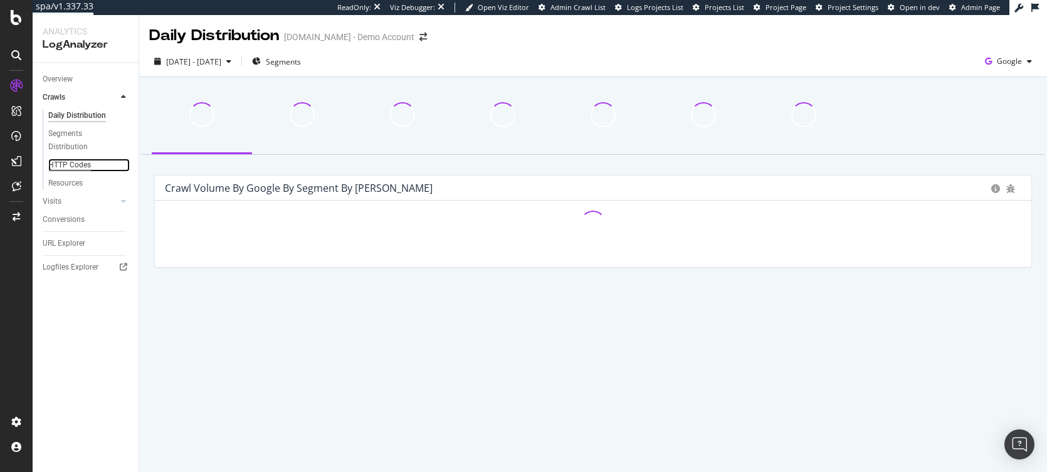
click at [71, 167] on div "HTTP Codes" at bounding box center [69, 165] width 43 height 13
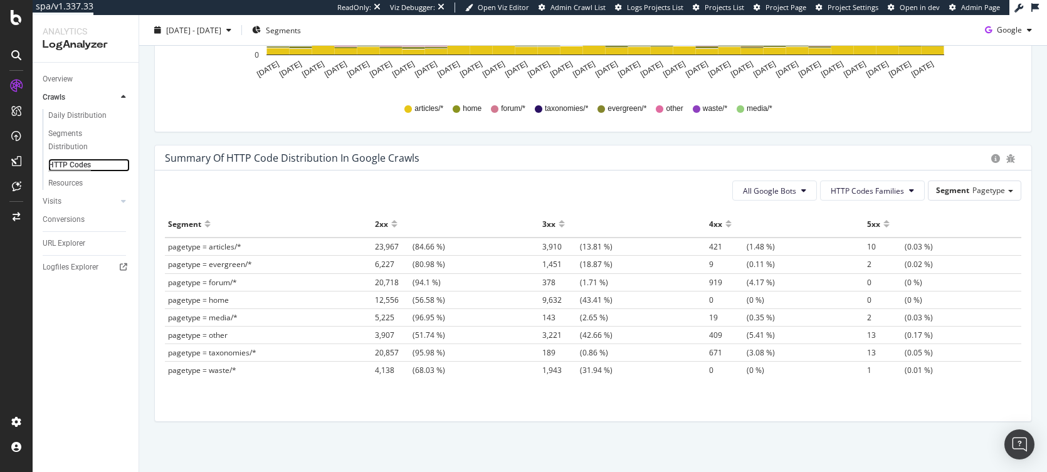
scroll to position [839, 0]
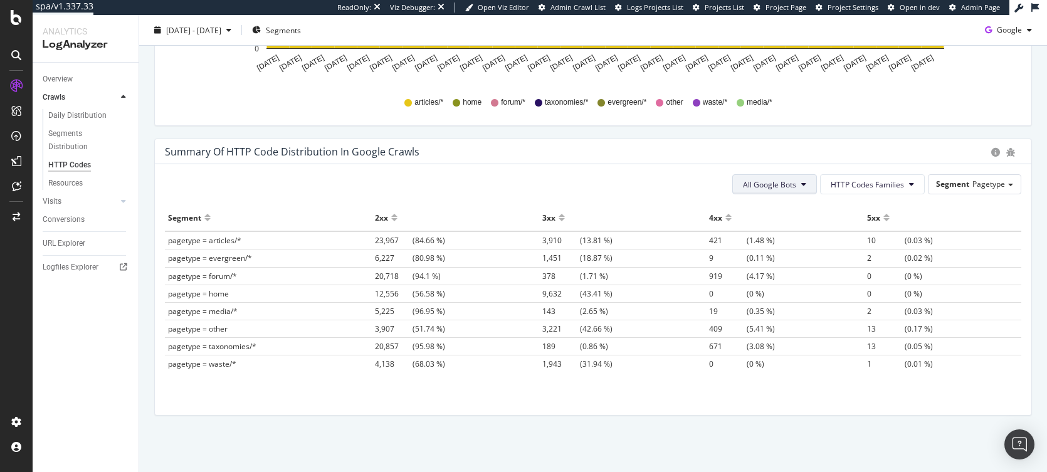
click at [801, 184] on icon at bounding box center [803, 185] width 5 height 8
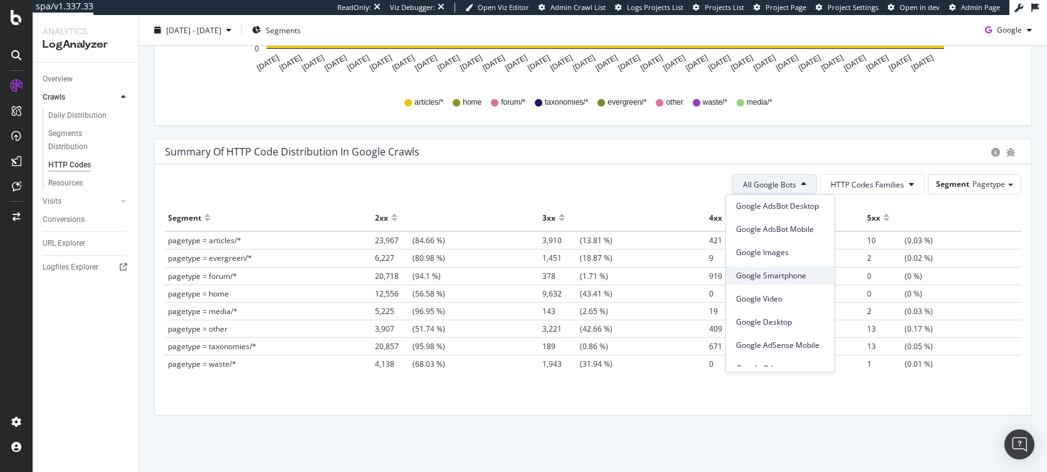
scroll to position [0, 0]
click at [670, 179] on div "All Google Bots HTTP Codes Families Segment Pagetype" at bounding box center [593, 184] width 856 height 20
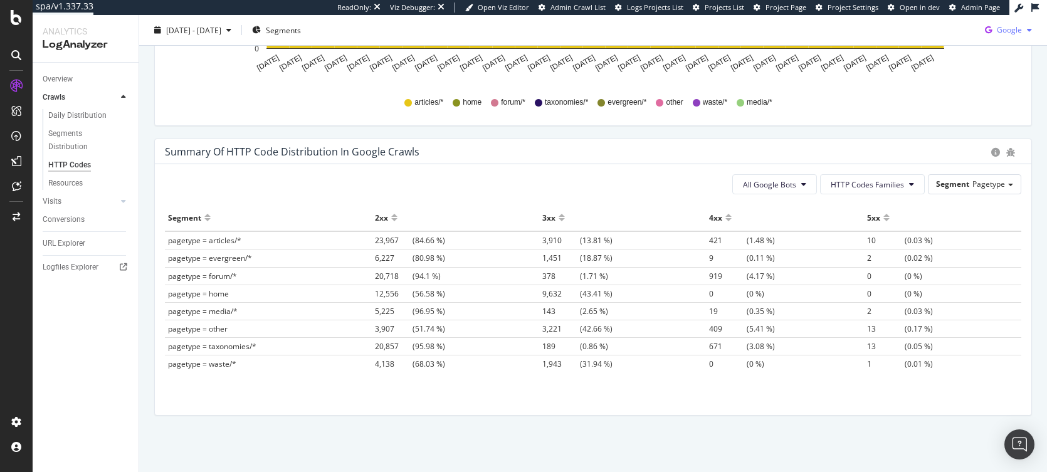
click at [997, 33] on span "Google" at bounding box center [1009, 29] width 25 height 11
click at [1000, 123] on span "Other AI Bots" at bounding box center [1008, 124] width 46 height 11
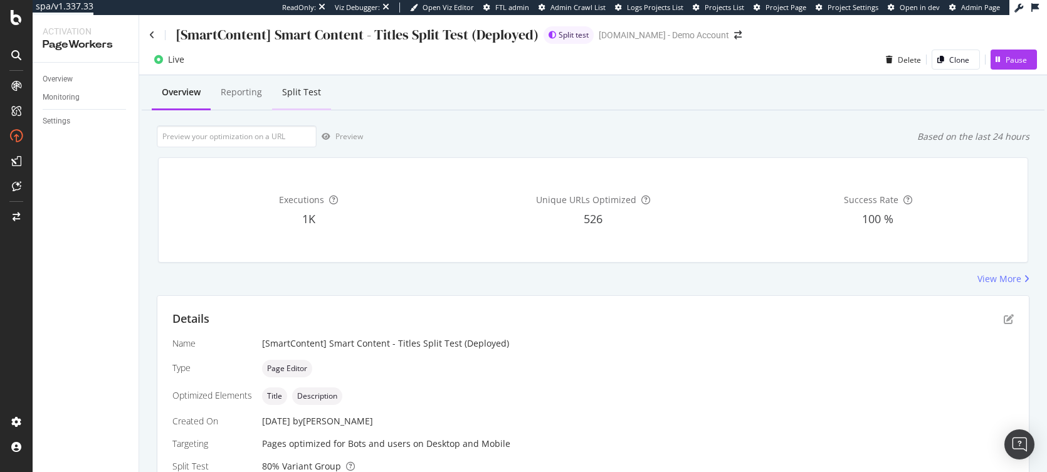
click at [304, 92] on div "Split Test" at bounding box center [301, 92] width 39 height 13
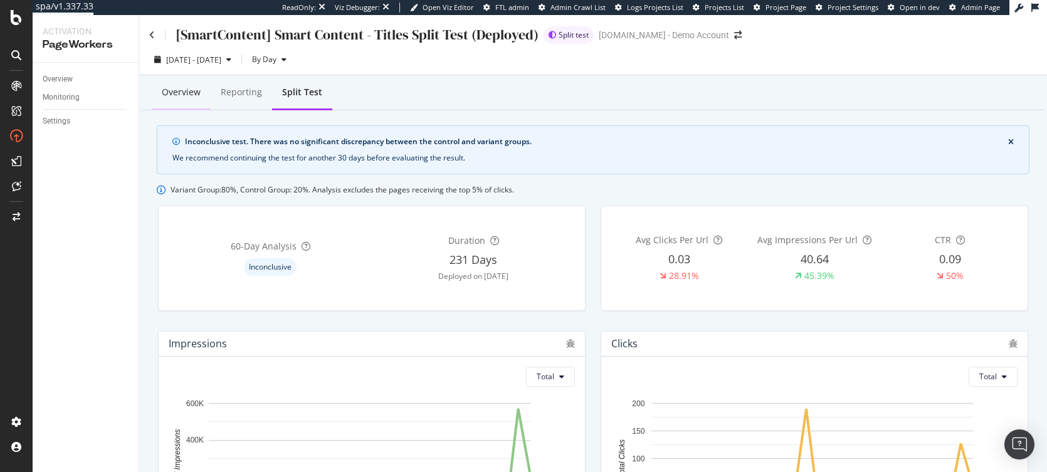
click at [194, 95] on div "Overview" at bounding box center [181, 92] width 39 height 13
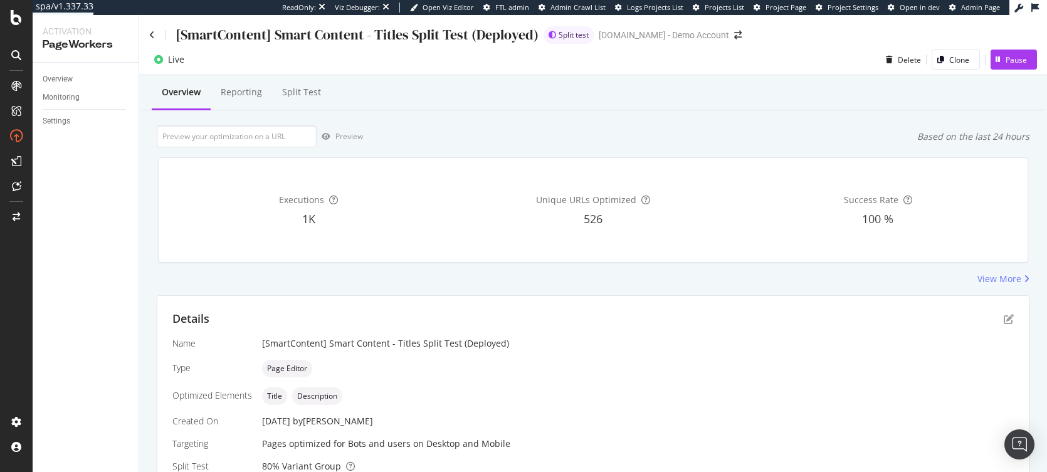
scroll to position [295, 0]
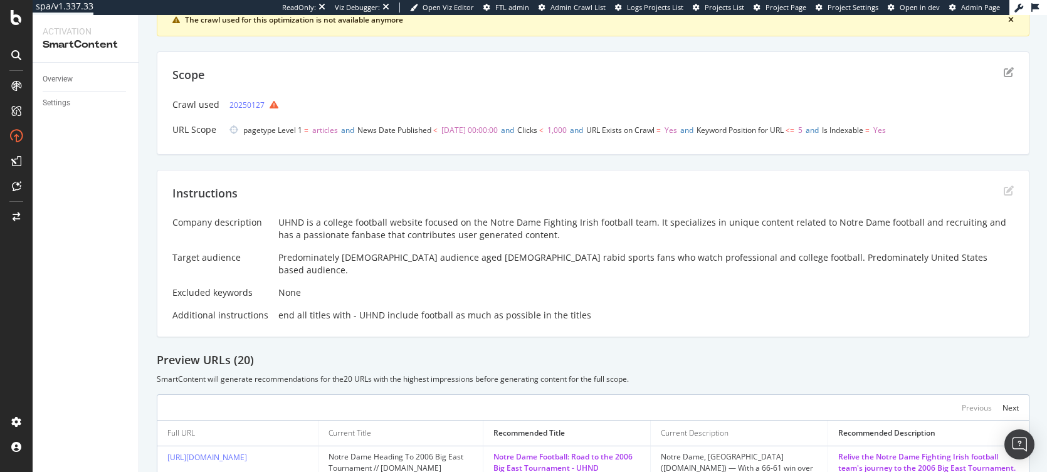
scroll to position [251, 0]
